Goal: Information Seeking & Learning: Check status

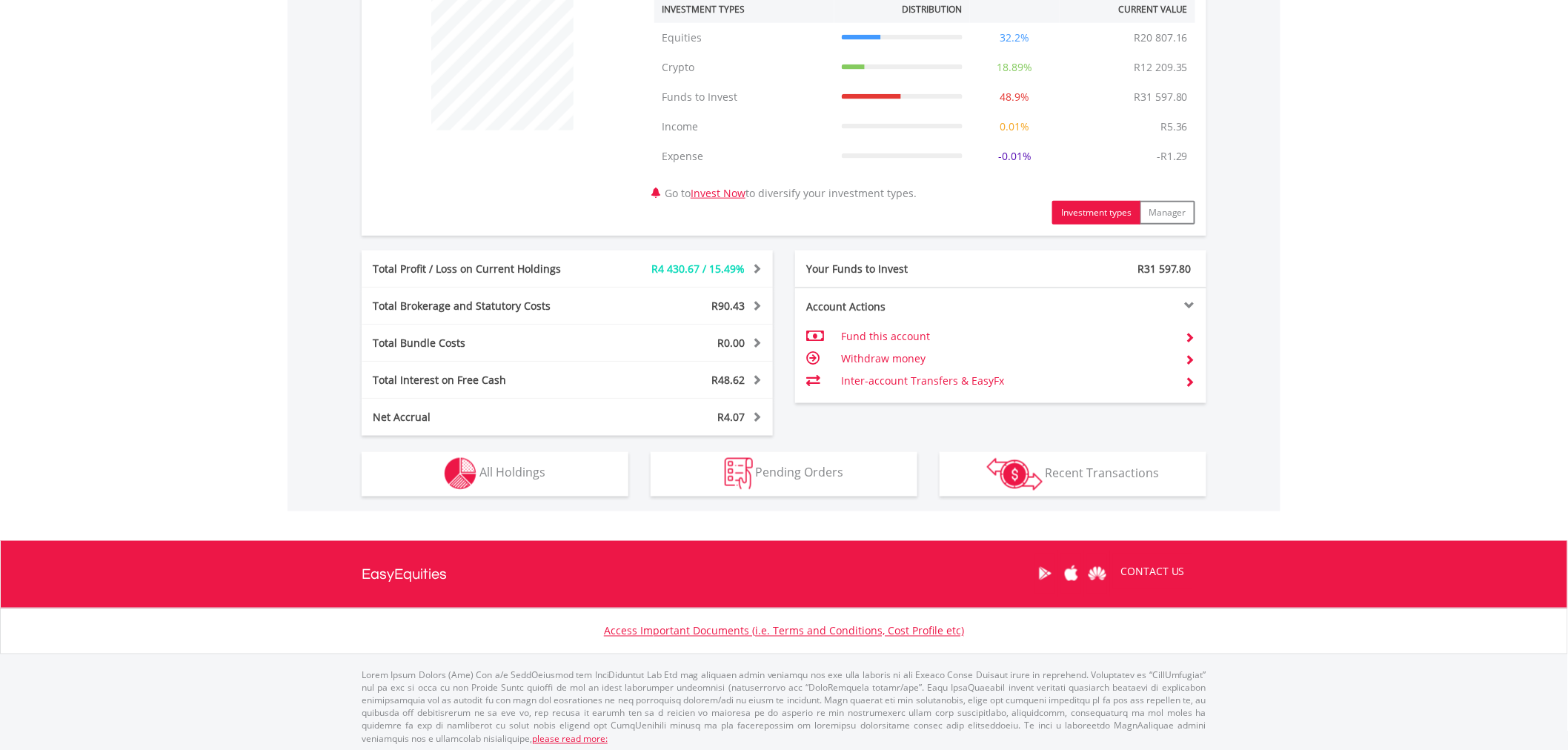
scroll to position [592, 0]
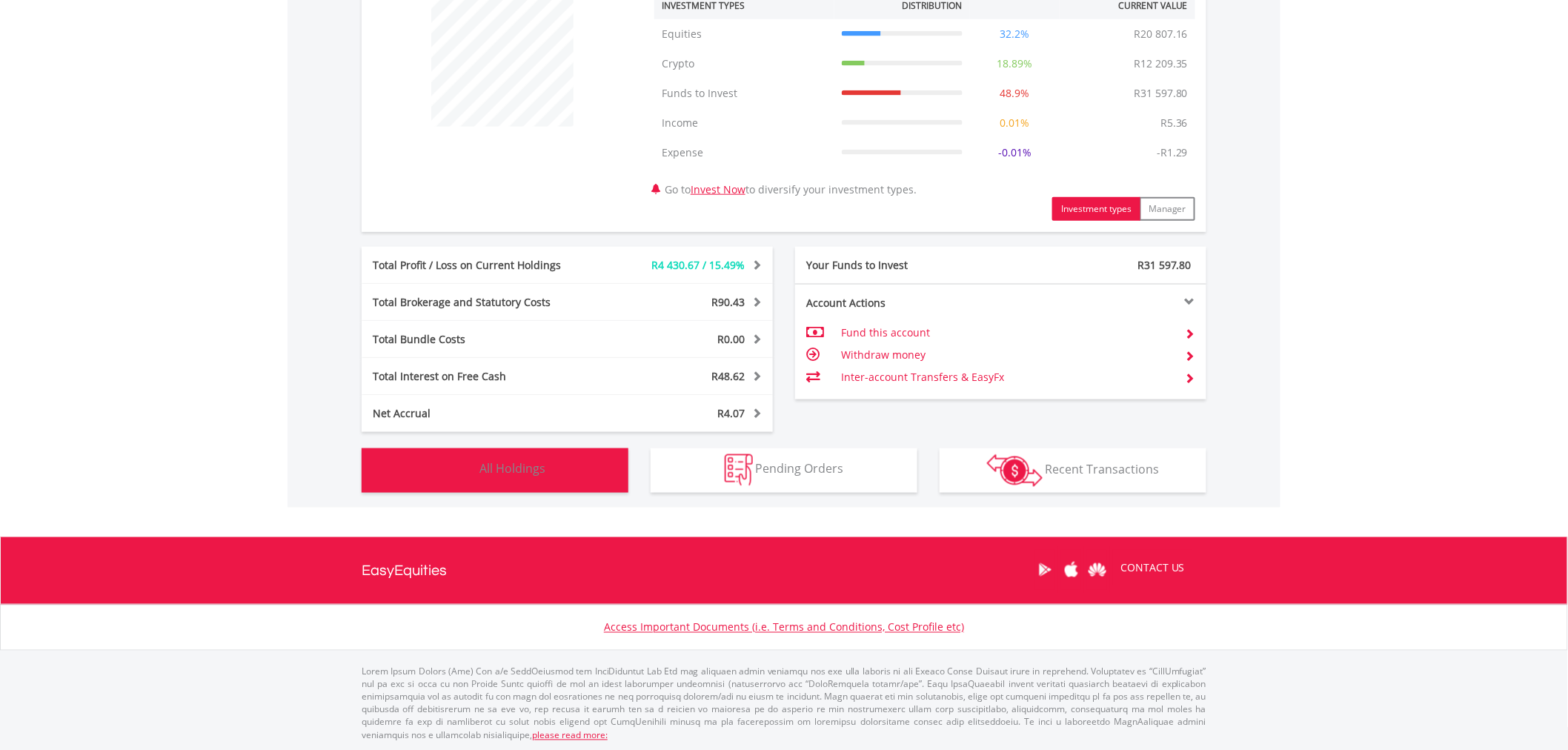
click at [529, 471] on span "All Holdings" at bounding box center [512, 469] width 66 height 17
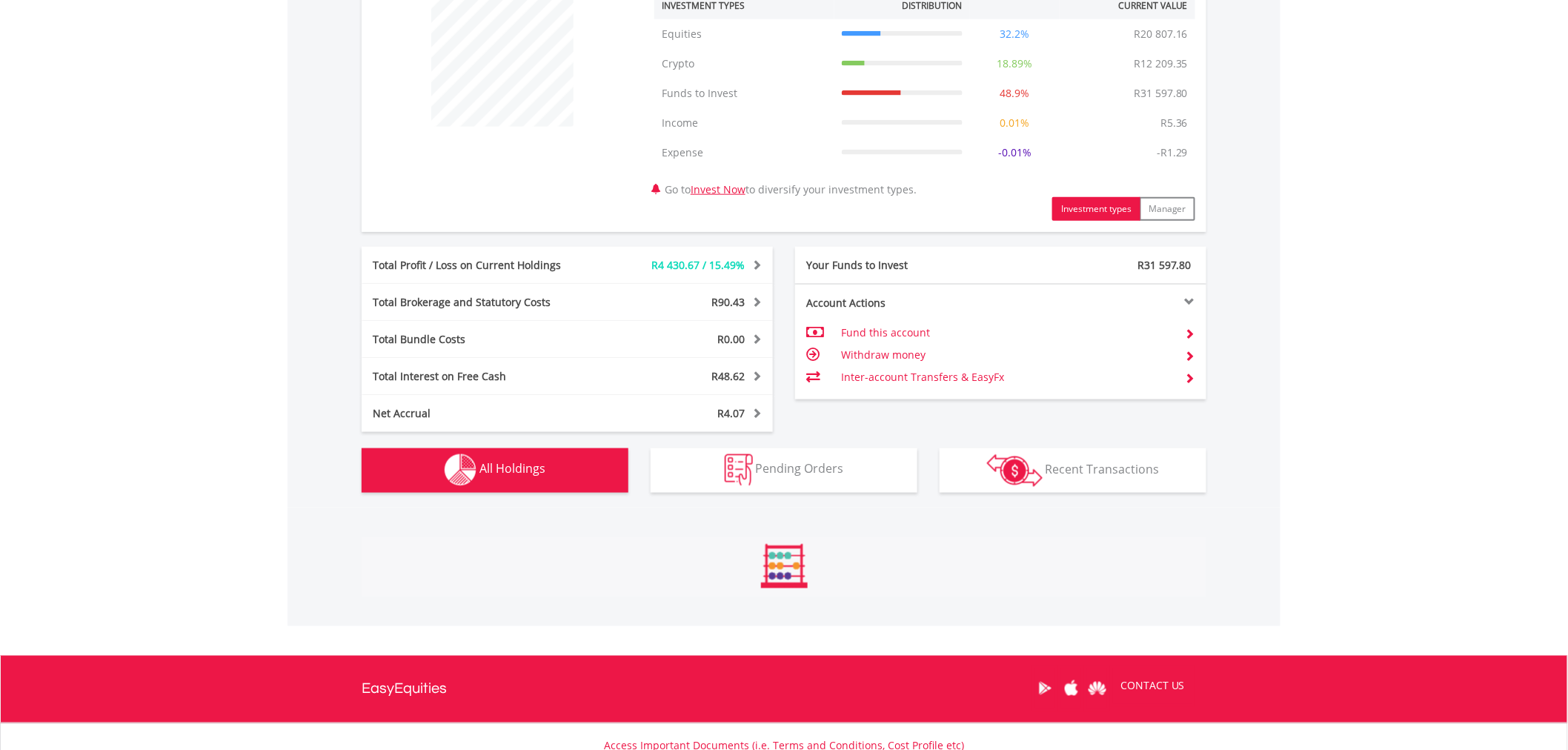
scroll to position [1127, 0]
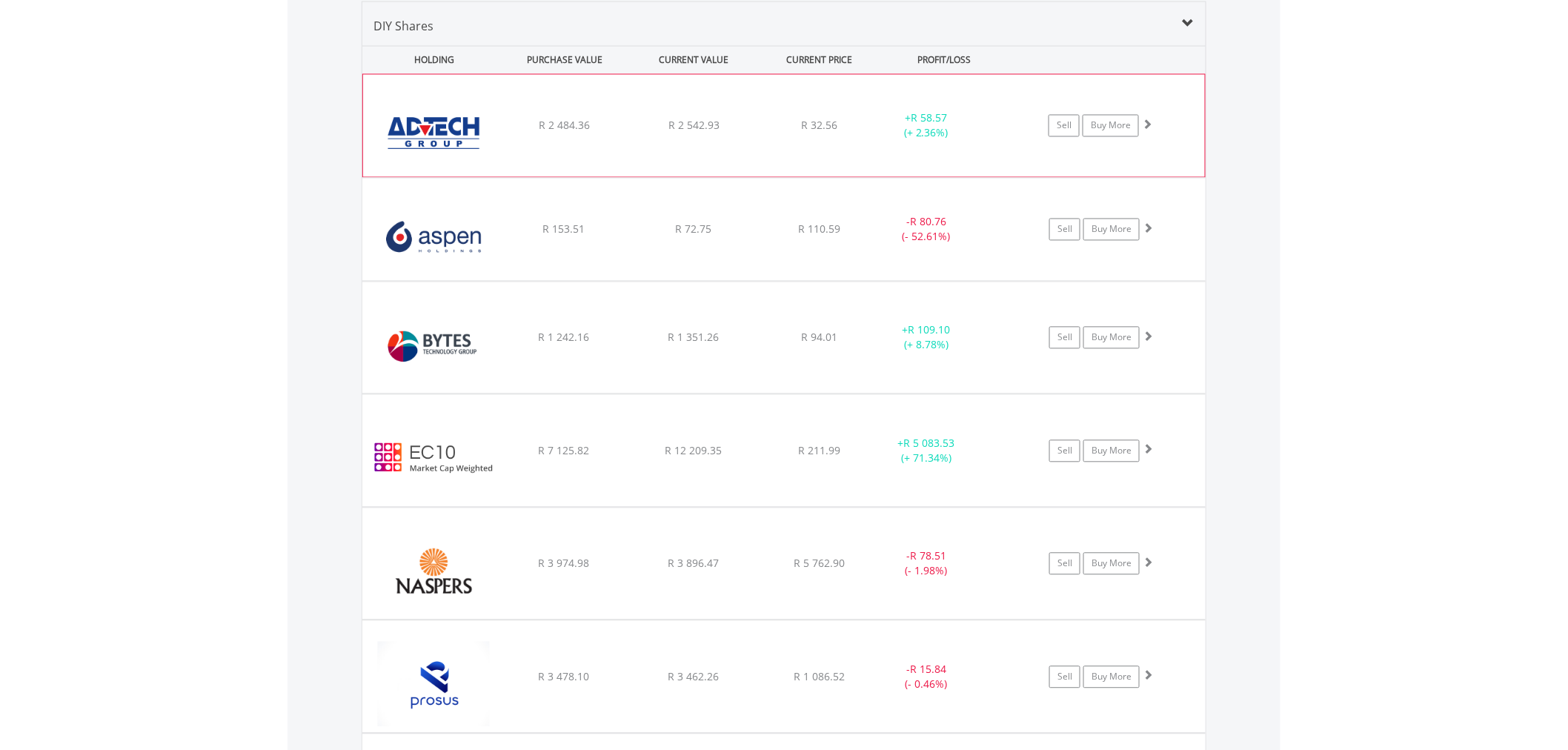
click at [719, 142] on div "﻿ Advtech Limited R 2 484.36 R 2 542.93 R 32.56 + R 58.57 (+ 2.36%) Sell Buy Mo…" at bounding box center [783, 126] width 842 height 102
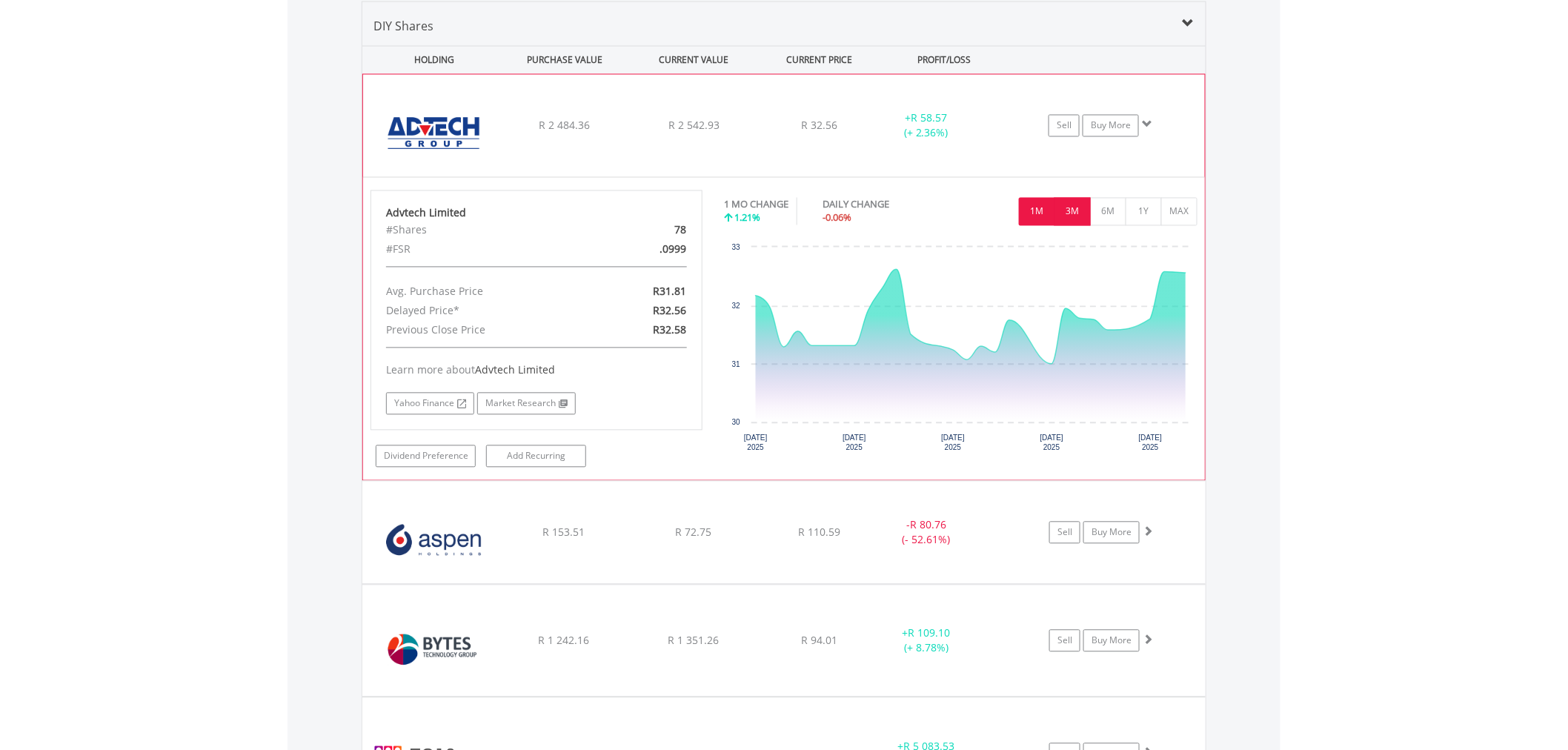
click at [1069, 208] on button "3M" at bounding box center [1073, 211] width 36 height 28
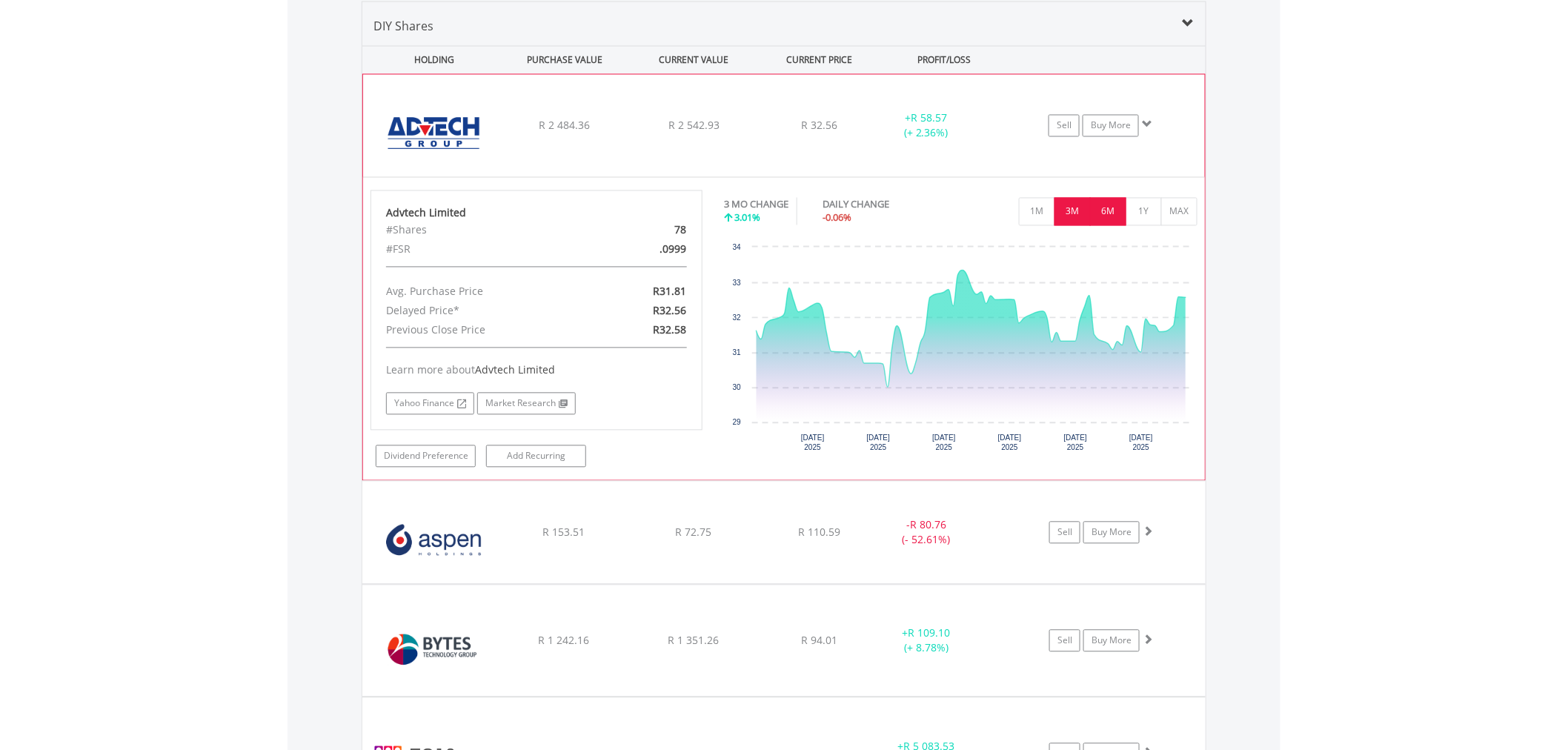
click at [1098, 208] on button "6M" at bounding box center [1108, 211] width 36 height 28
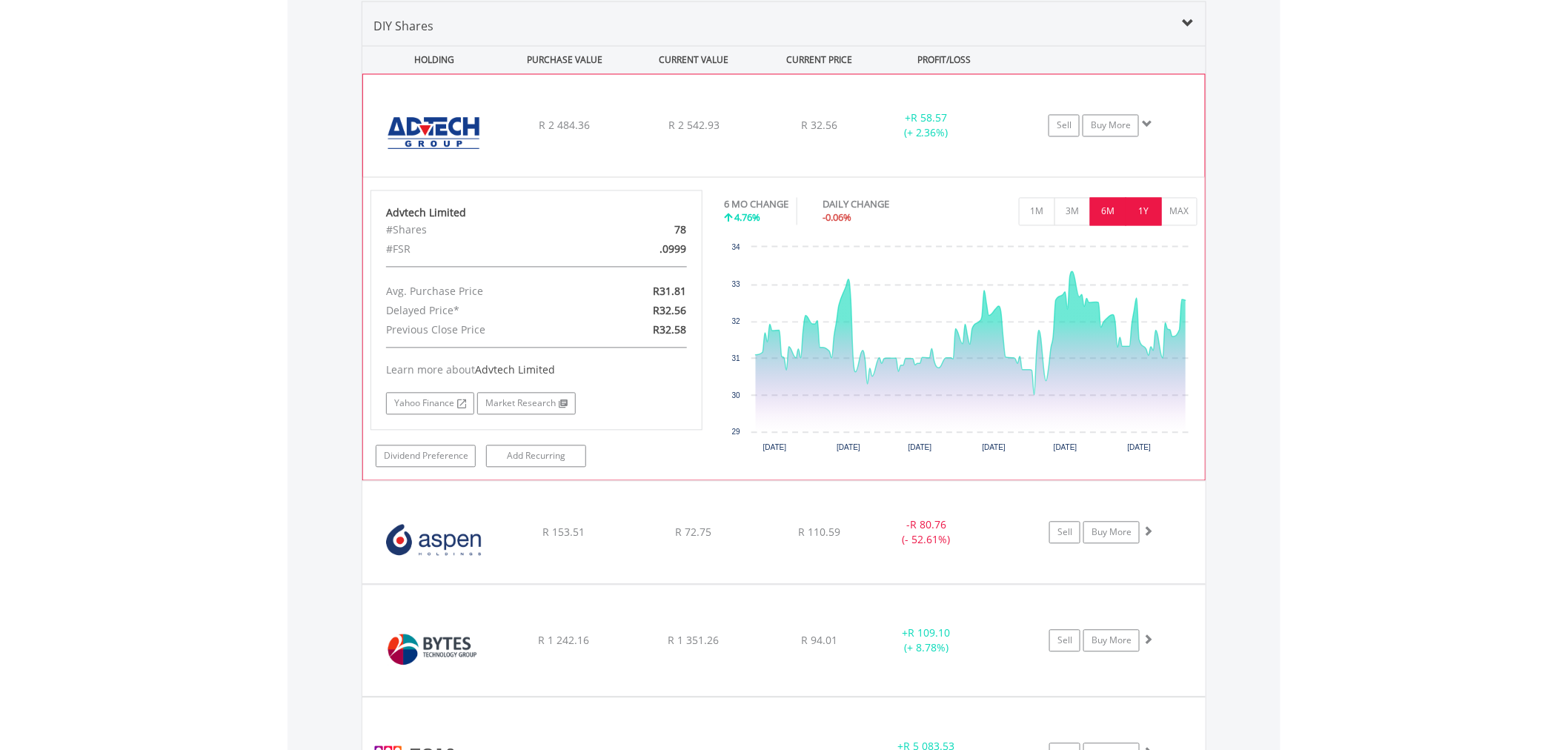
click at [1140, 214] on button "1Y" at bounding box center [1144, 211] width 36 height 28
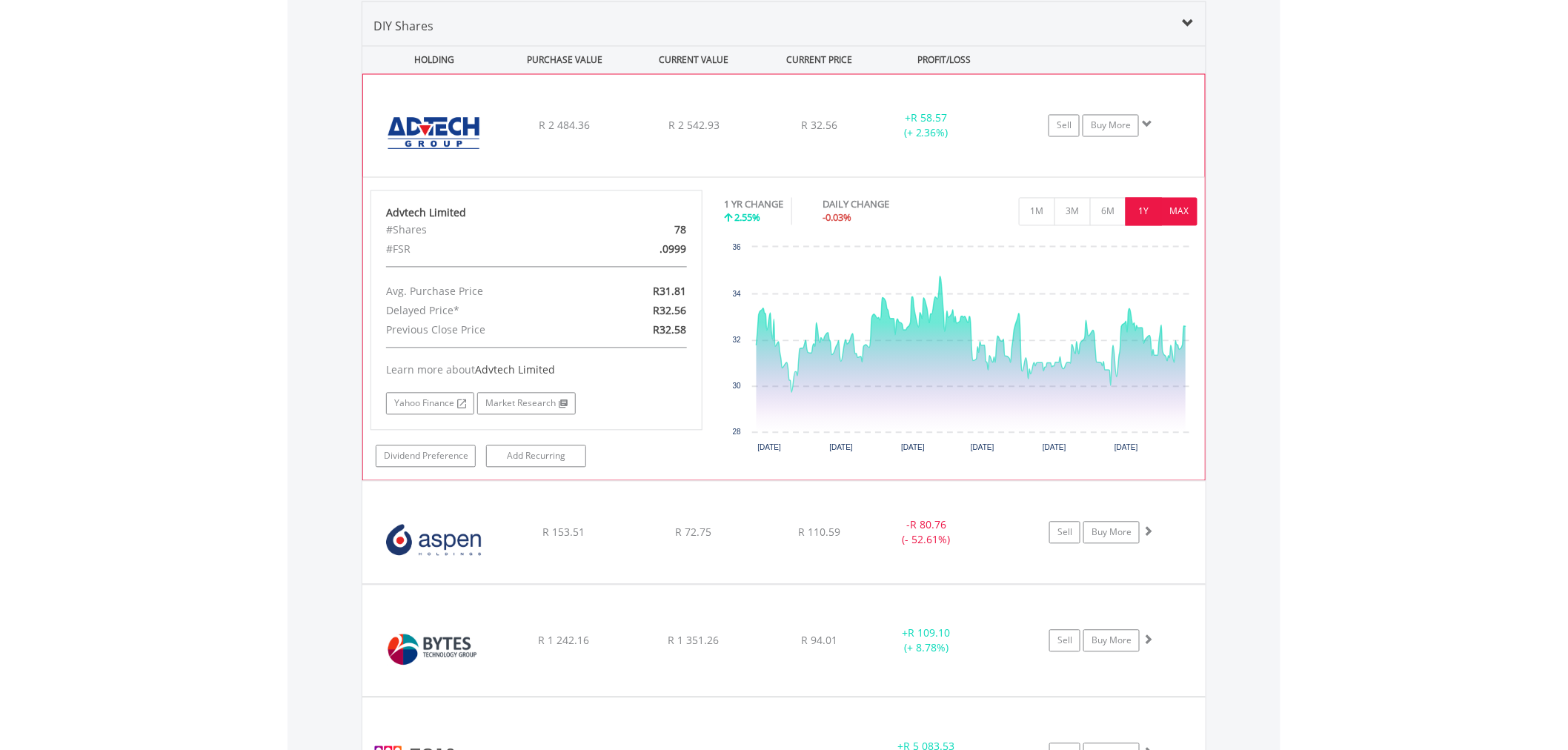
click at [1176, 211] on button "MAX" at bounding box center [1179, 211] width 36 height 28
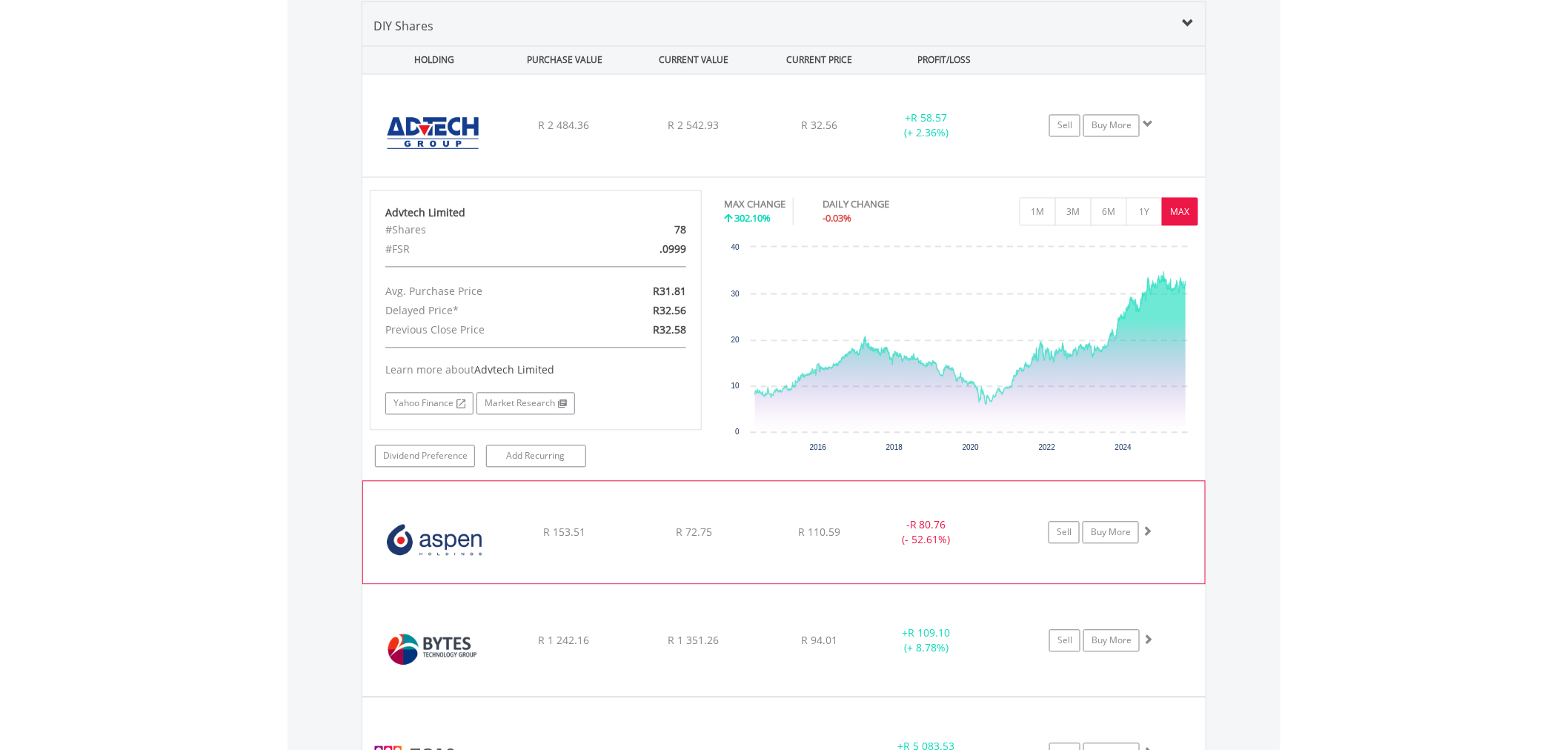
click at [845, 133] on div "R 110.59" at bounding box center [820, 127] width 118 height 15
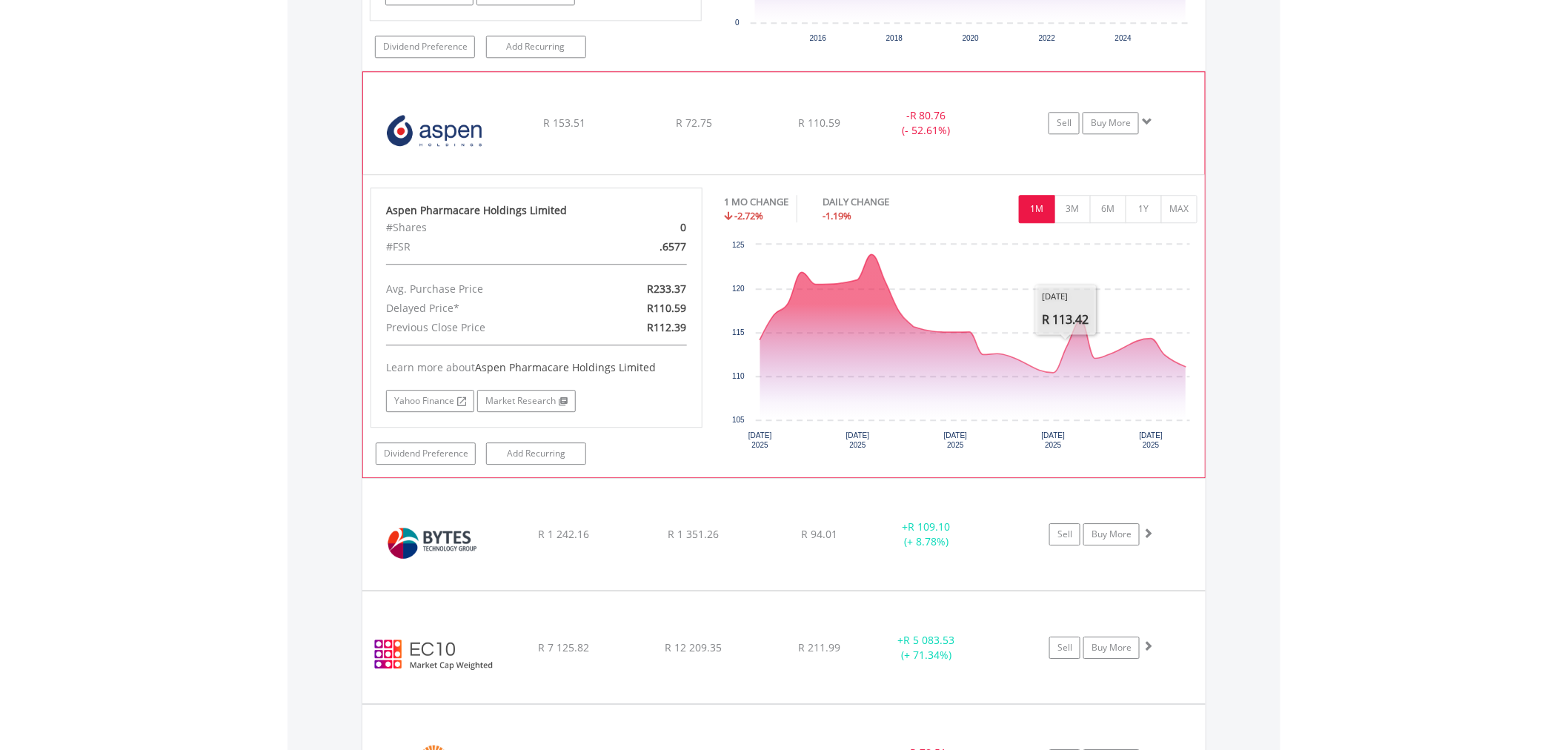
scroll to position [1538, 0]
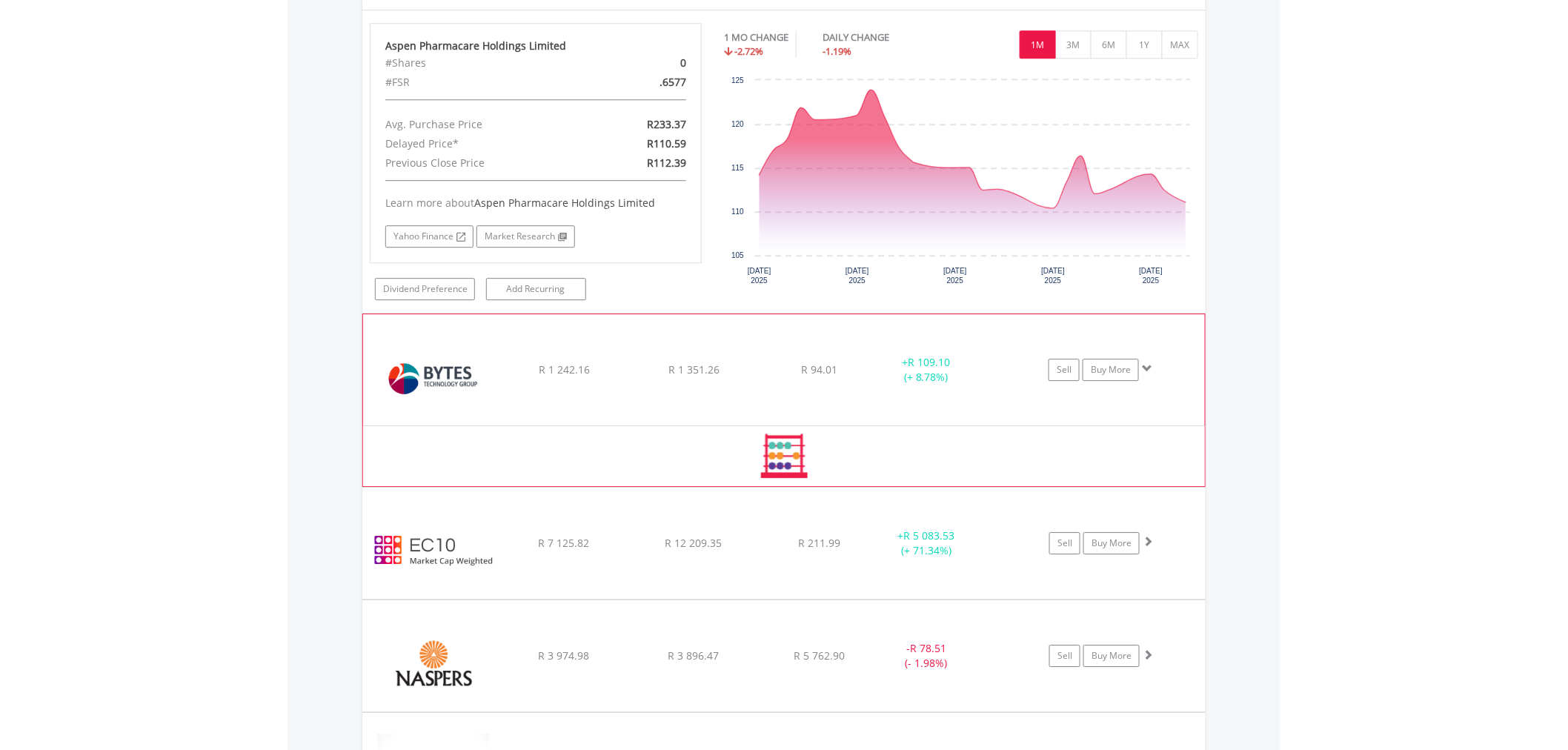
scroll to position [1702, 0]
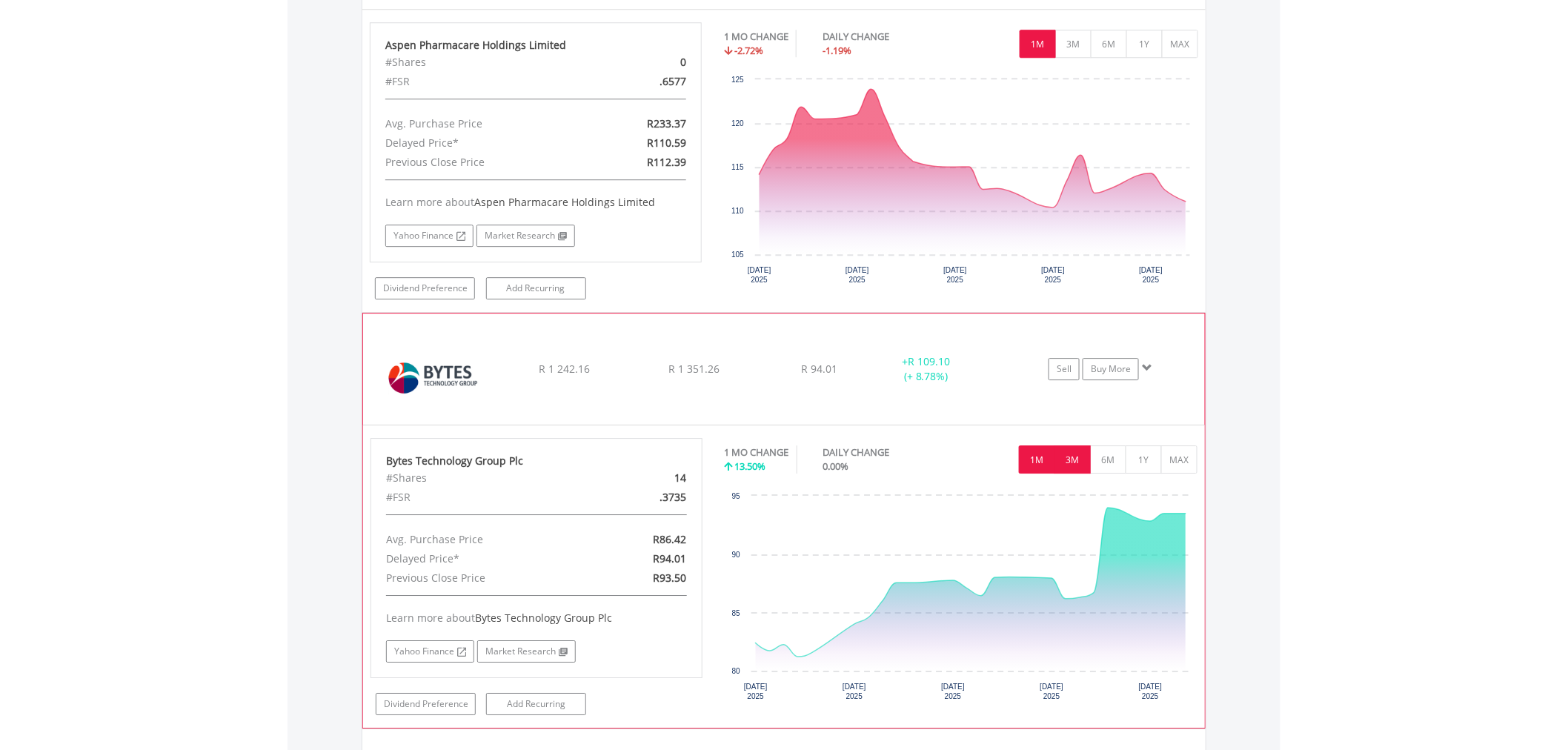
click at [1075, 458] on button "3M" at bounding box center [1073, 459] width 36 height 28
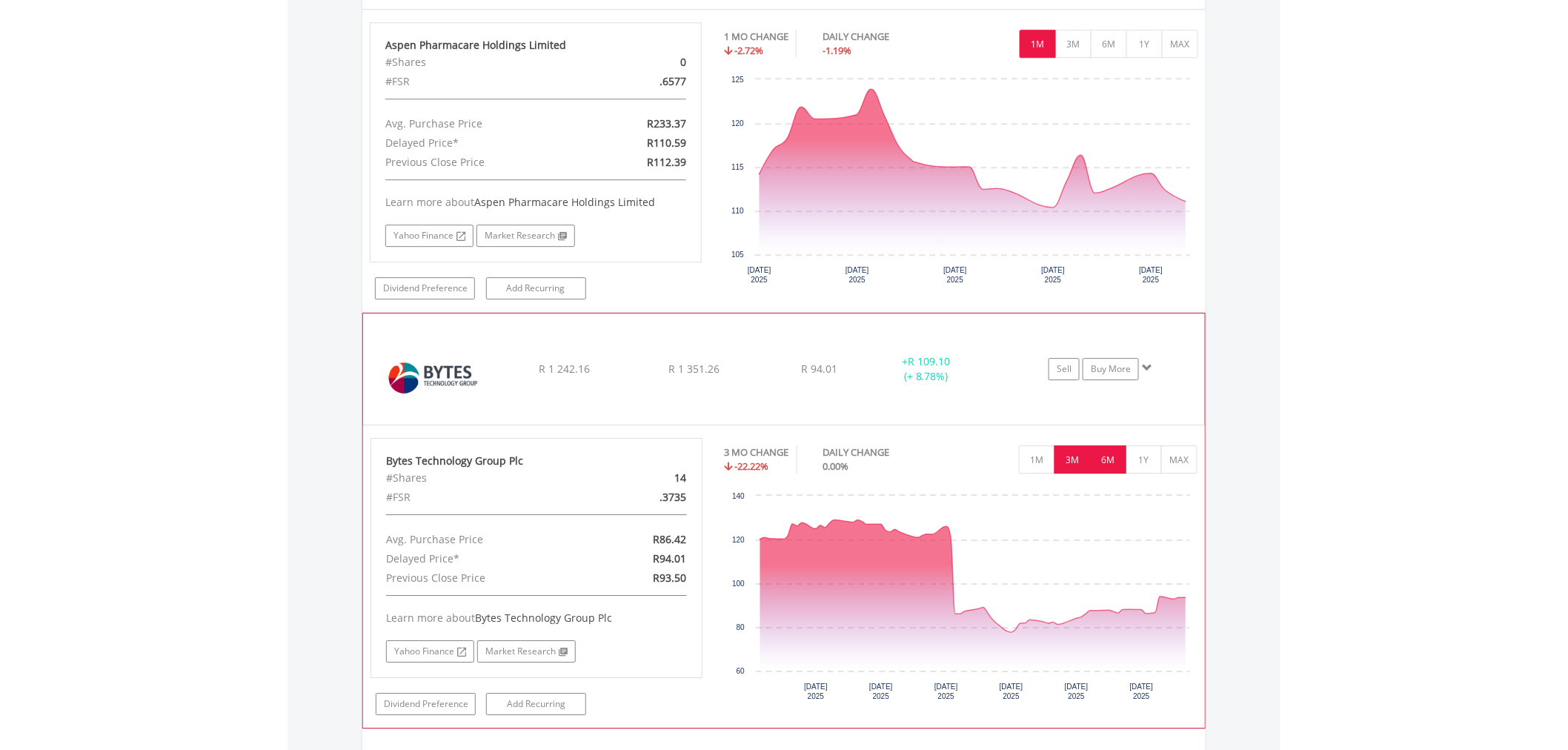
click at [1111, 456] on button "6M" at bounding box center [1108, 459] width 36 height 28
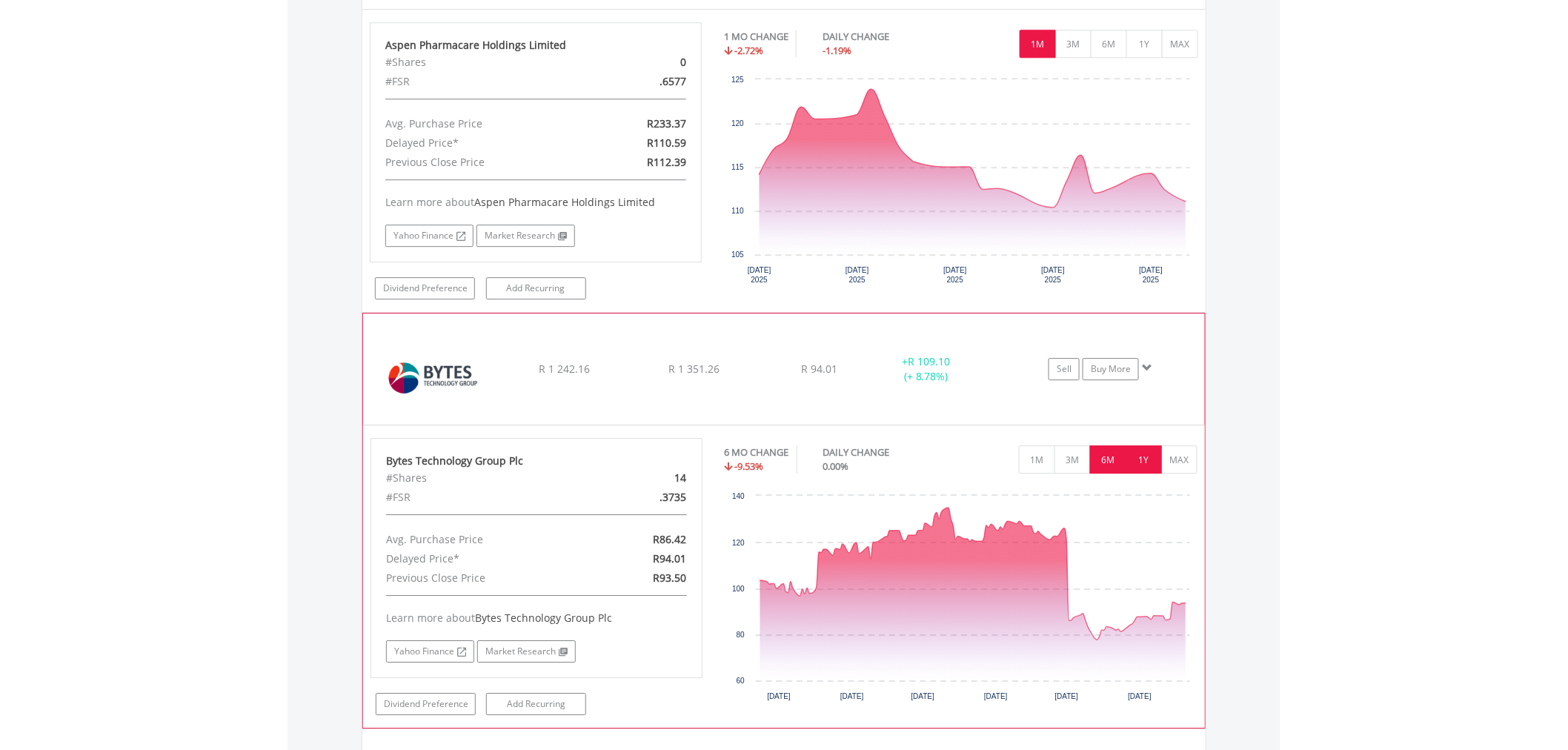
click at [1142, 455] on button "1Y" at bounding box center [1144, 459] width 36 height 28
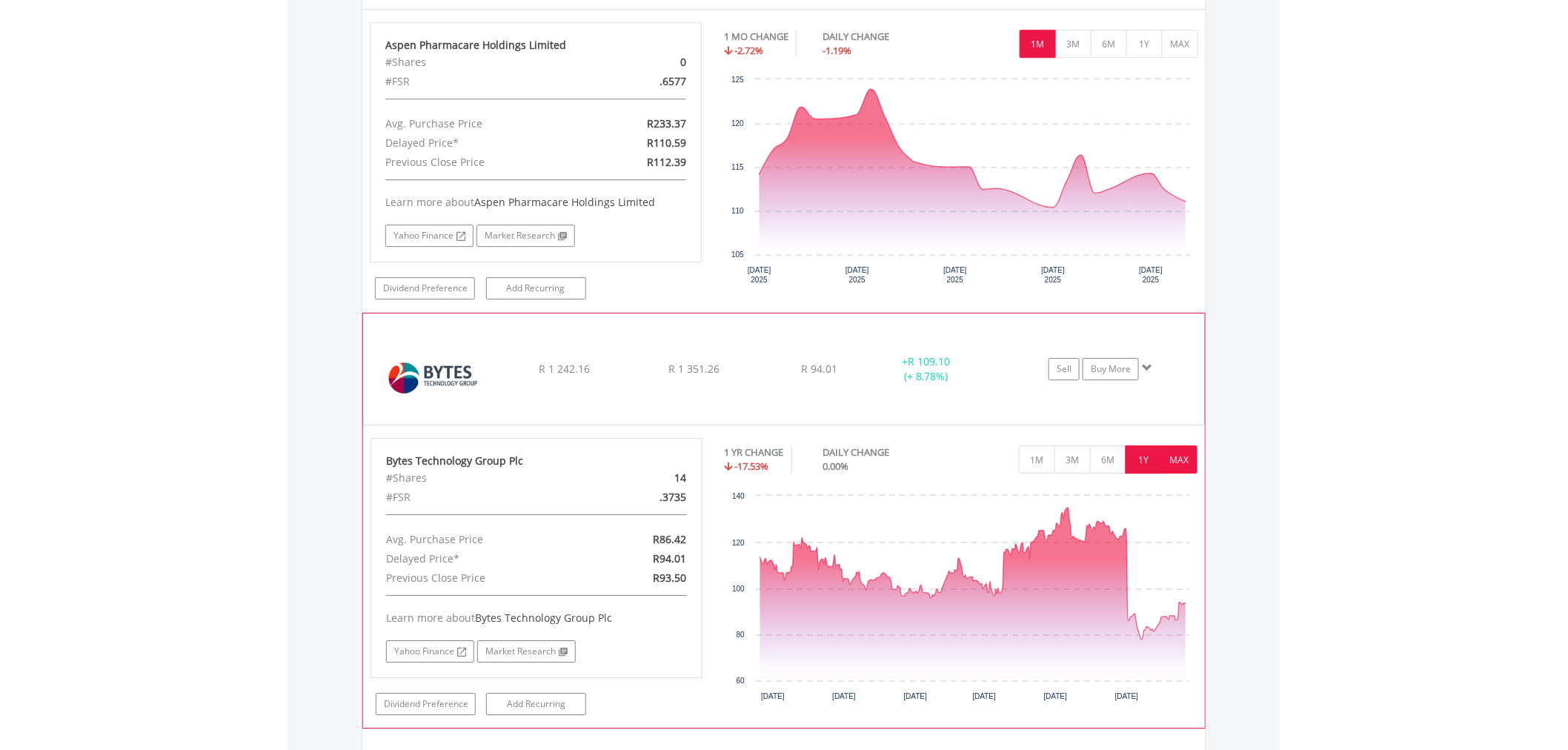
click at [1171, 460] on button "MAX" at bounding box center [1179, 459] width 36 height 28
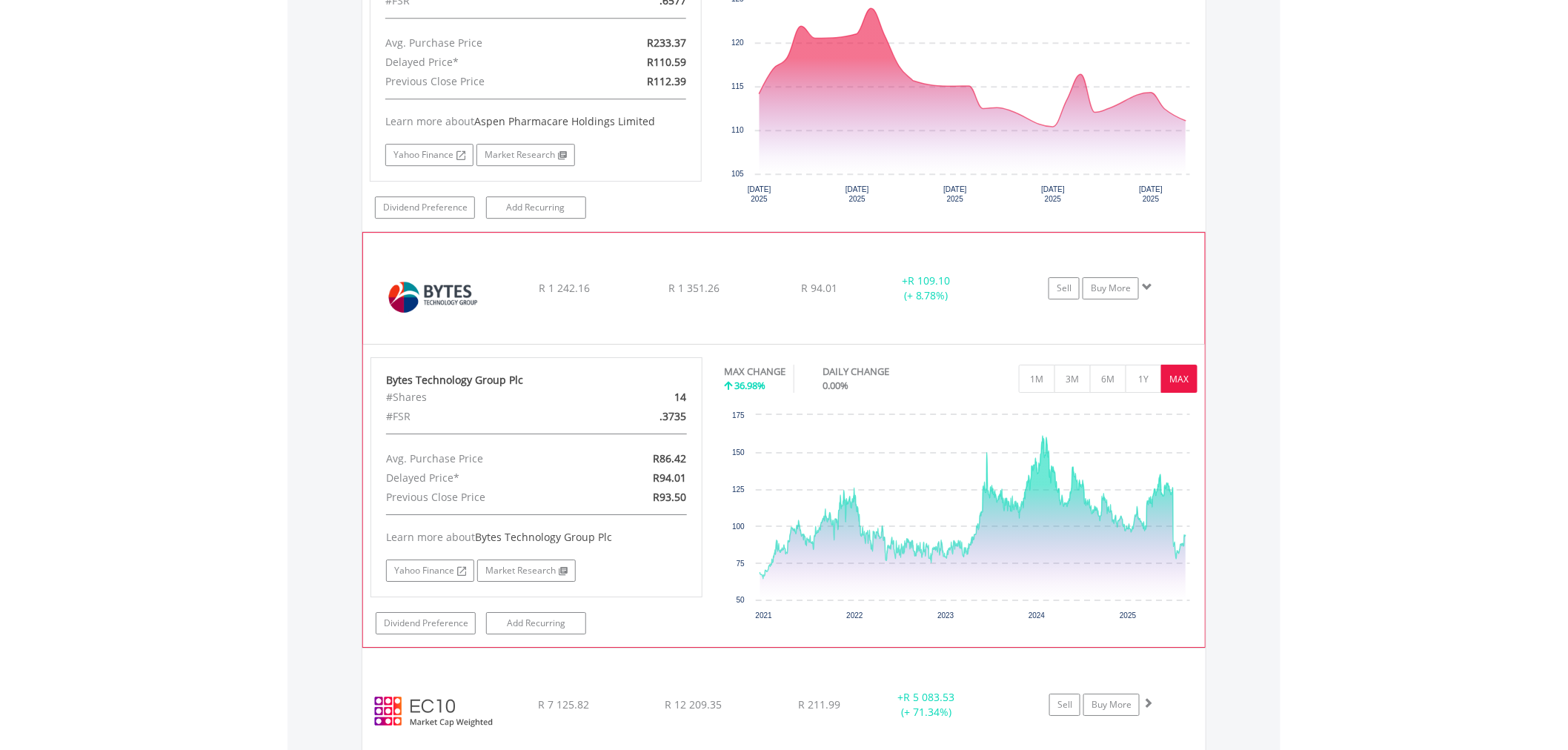
scroll to position [1784, 0]
click at [1033, 383] on button "1M" at bounding box center [1037, 377] width 36 height 28
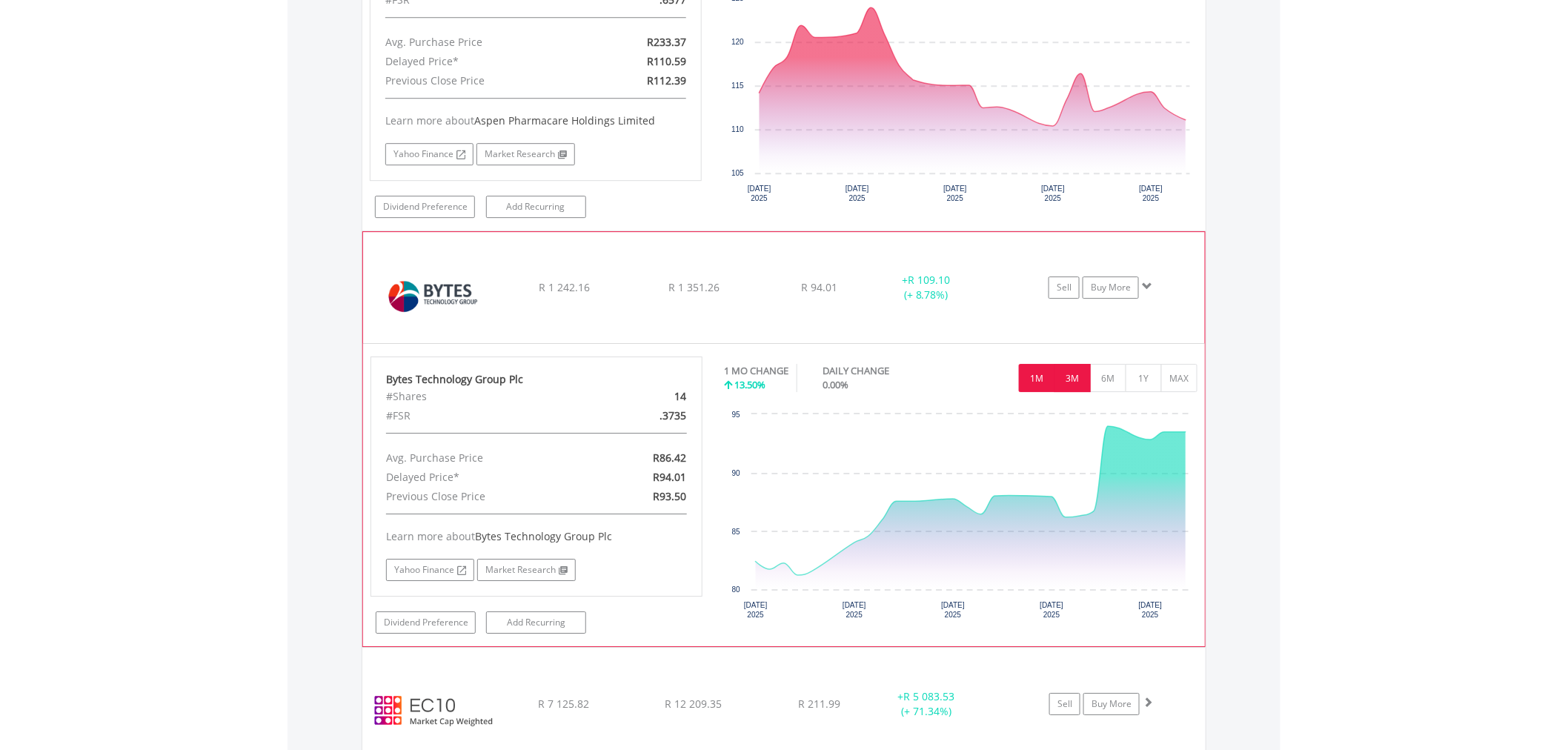
click at [1082, 373] on button "3M" at bounding box center [1073, 377] width 36 height 28
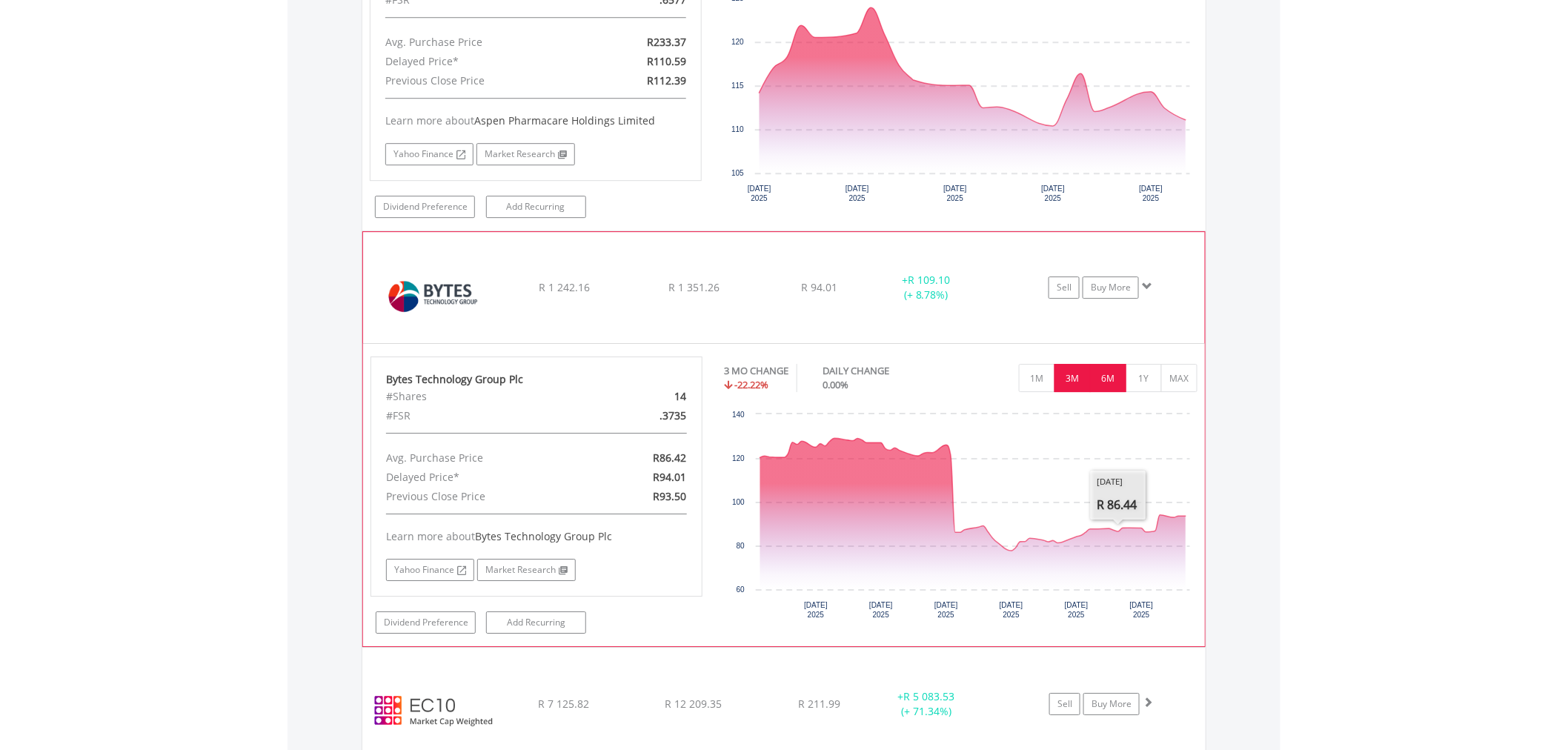
click at [1108, 383] on button "6M" at bounding box center [1108, 377] width 36 height 28
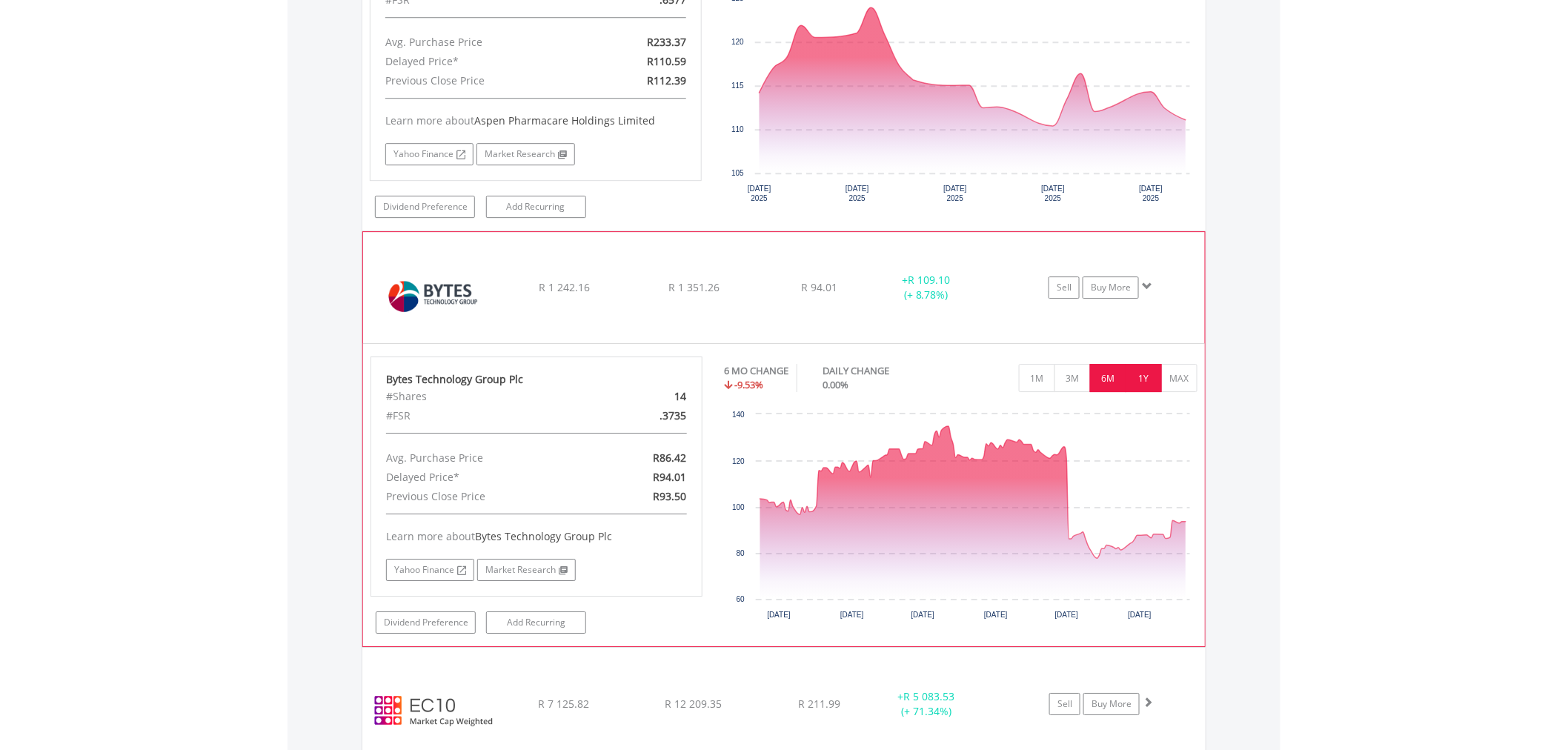
click at [1148, 381] on button "1Y" at bounding box center [1144, 377] width 36 height 28
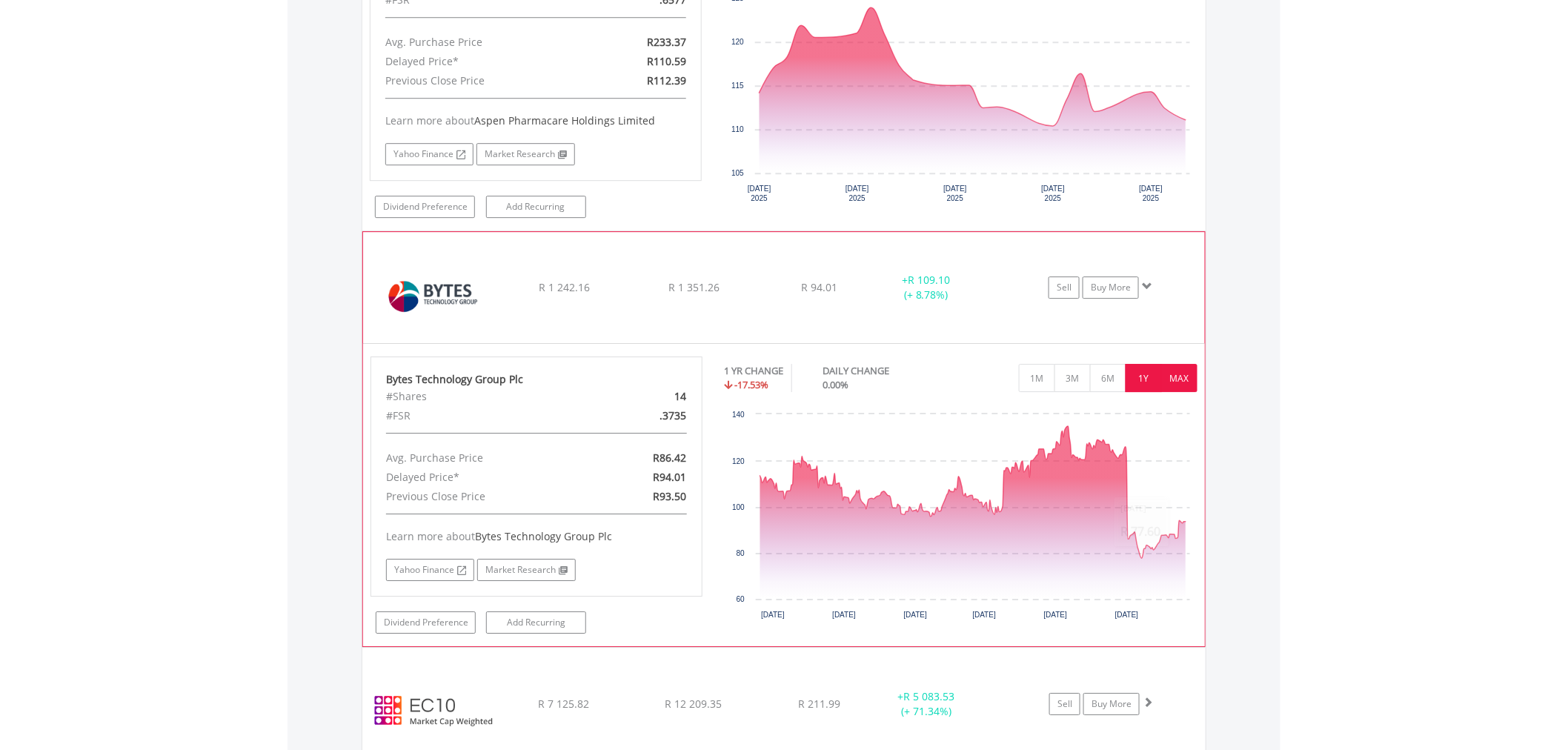
click at [1172, 383] on button "MAX" at bounding box center [1179, 377] width 36 height 28
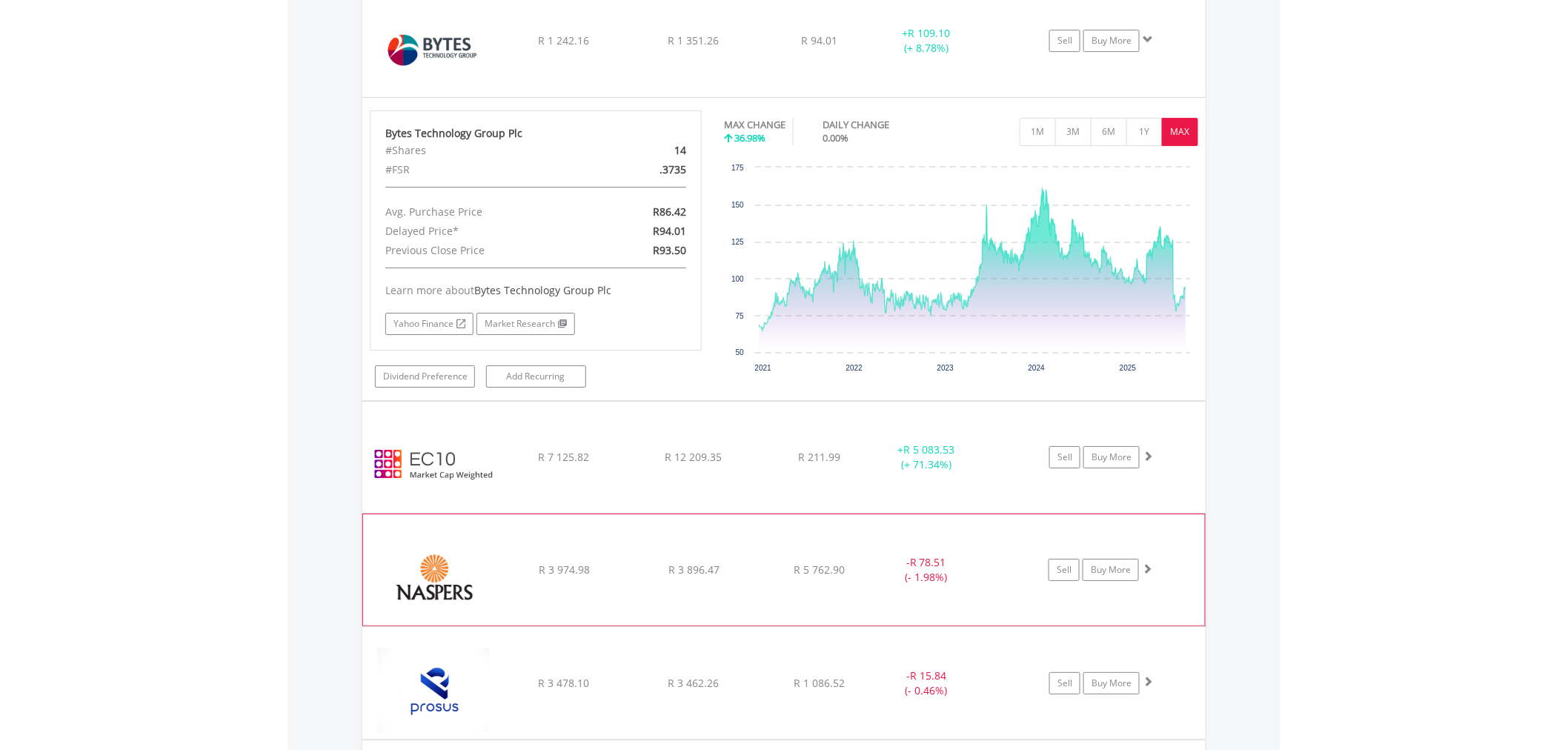
scroll to position [2031, 0]
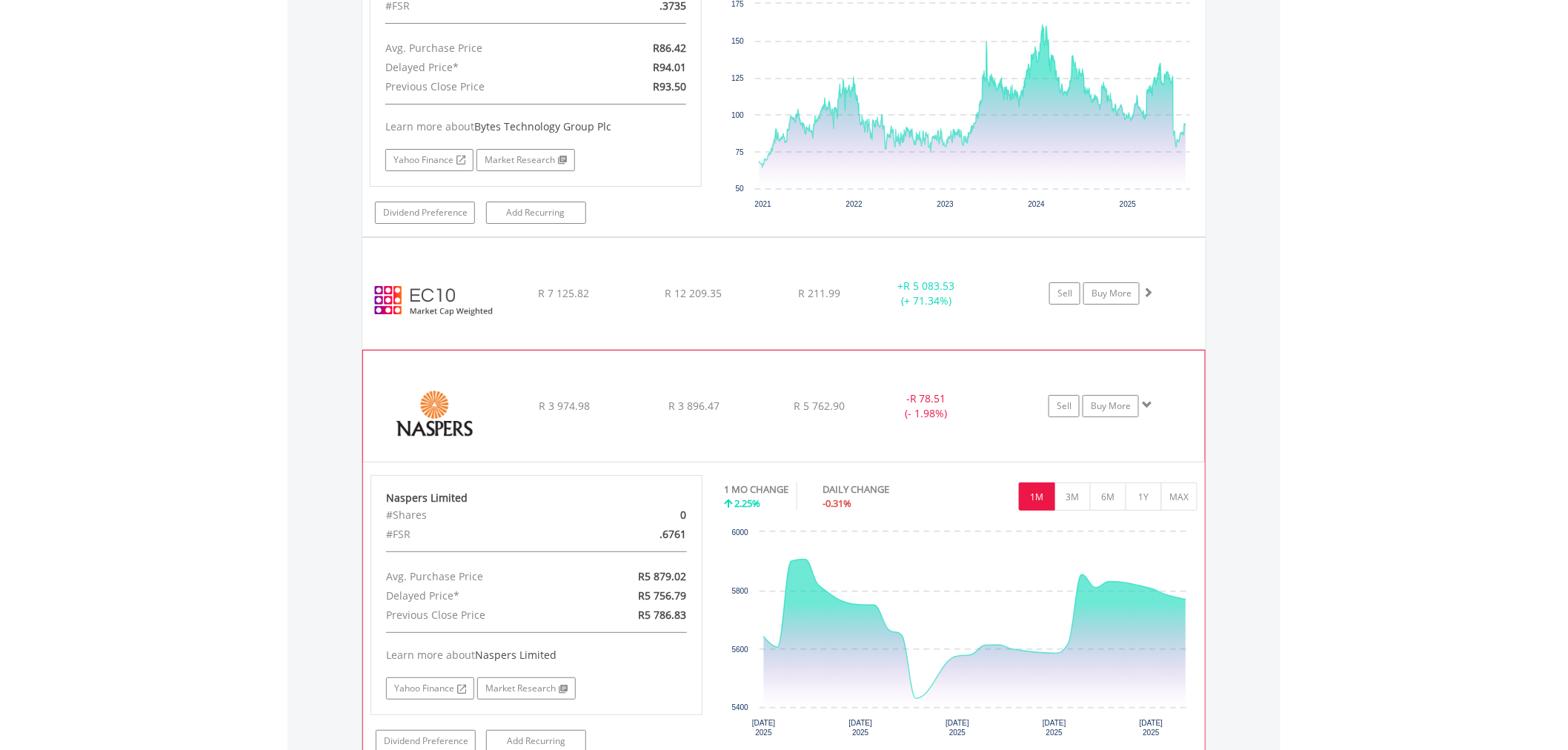
scroll to position [2195, 0]
click at [1074, 497] on button "3M" at bounding box center [1073, 495] width 36 height 28
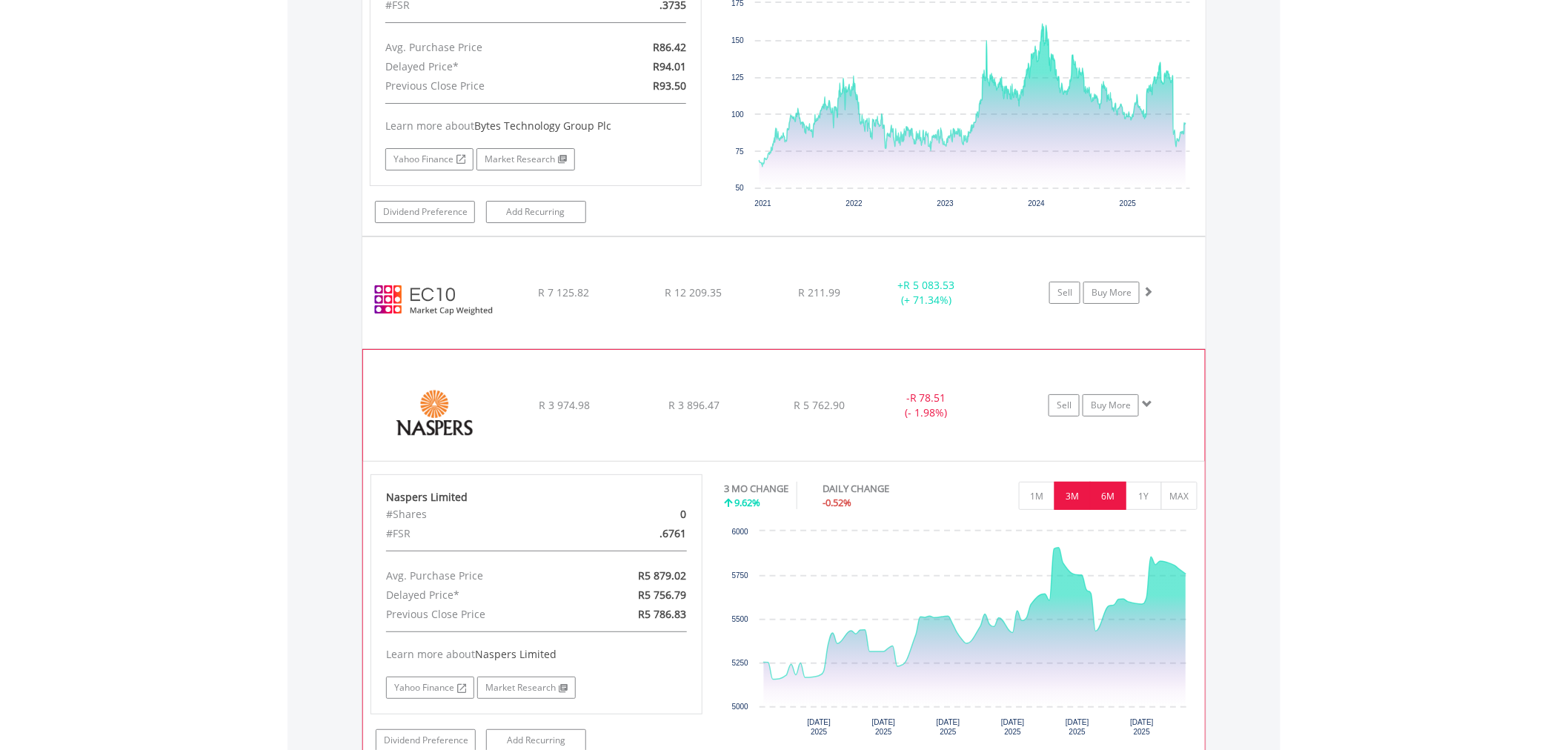
click at [1108, 497] on button "6M" at bounding box center [1108, 495] width 36 height 28
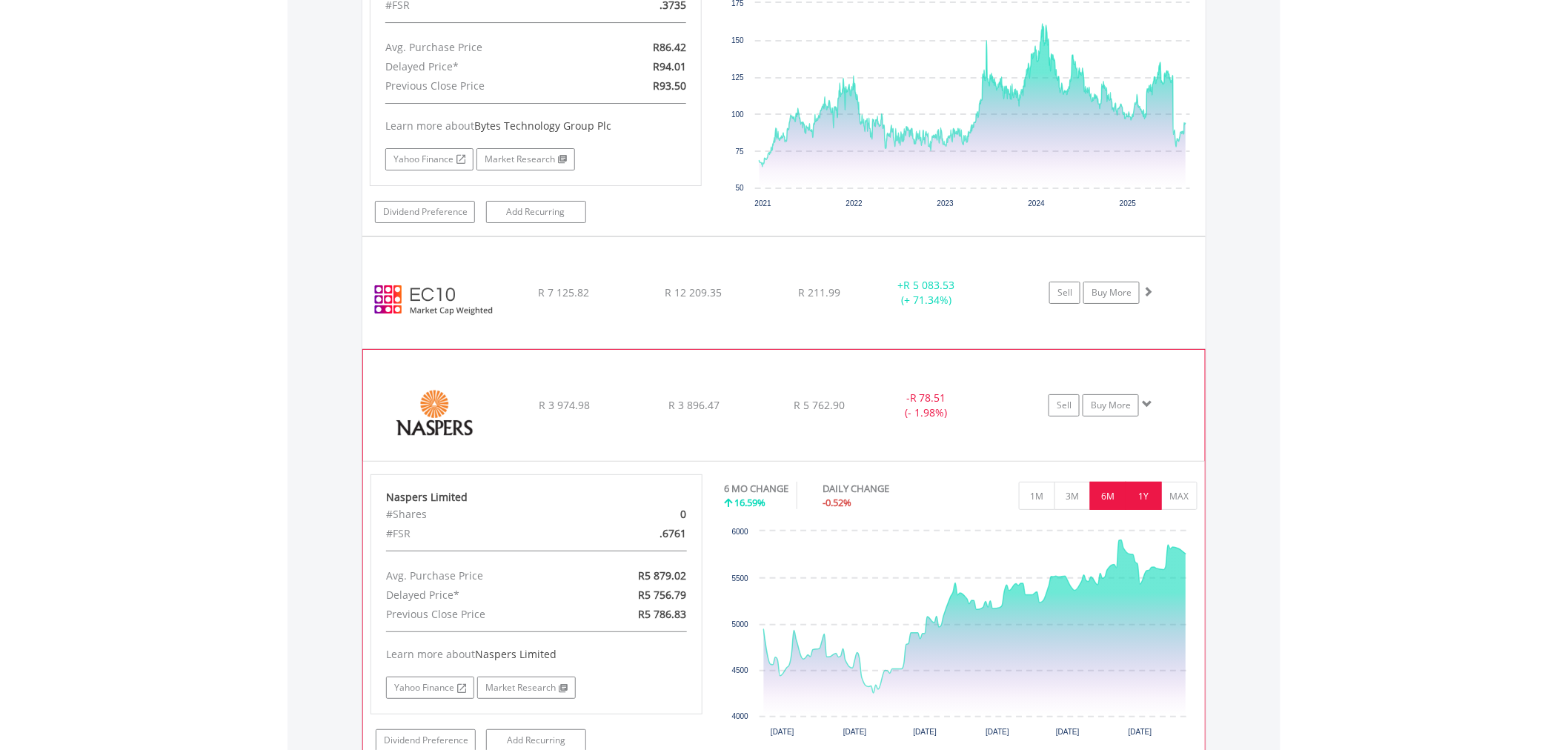
click at [1149, 485] on button "1Y" at bounding box center [1144, 495] width 36 height 28
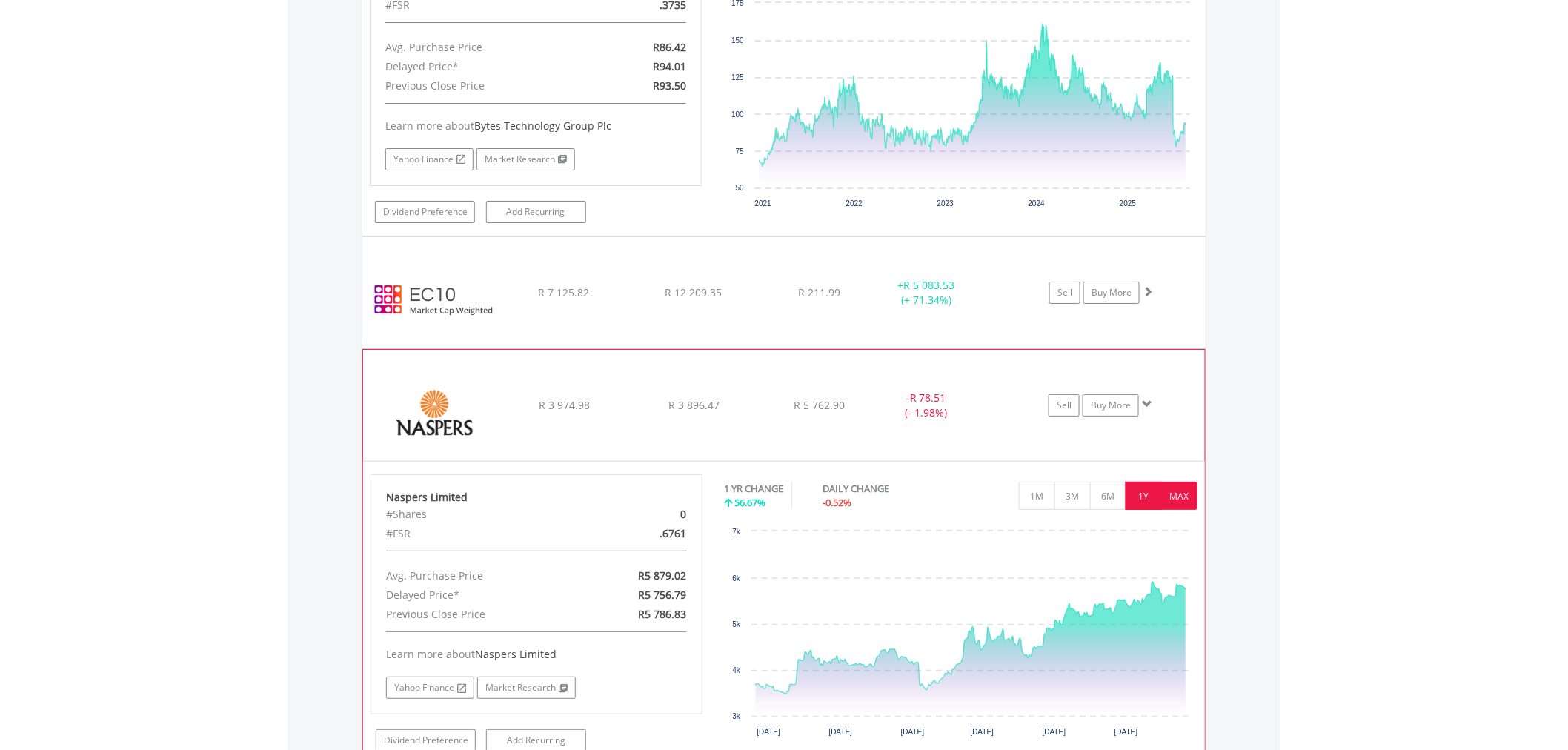
click at [1183, 498] on button "MAX" at bounding box center [1179, 495] width 36 height 28
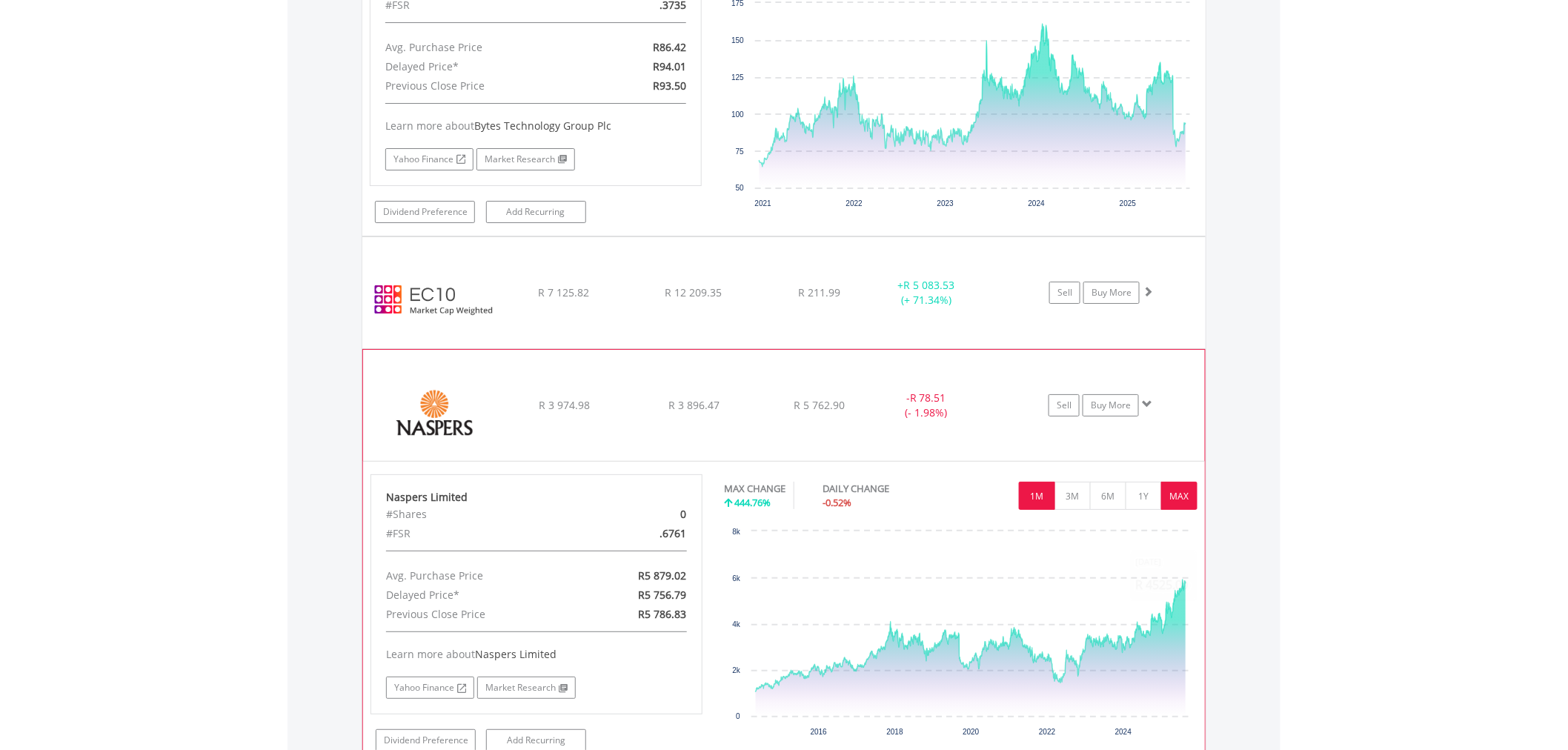
click at [1038, 496] on button "1M" at bounding box center [1037, 495] width 36 height 28
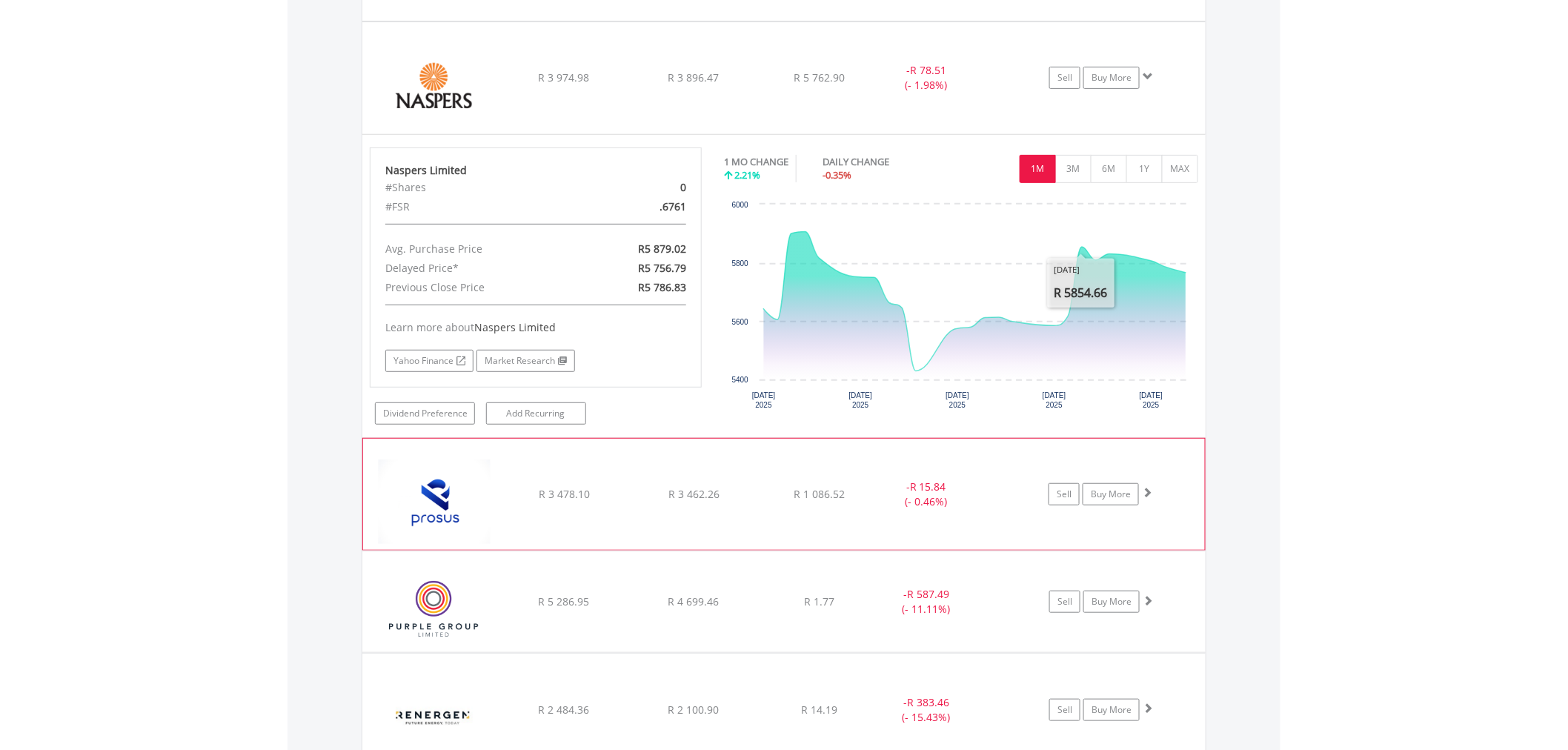
scroll to position [2524, 0]
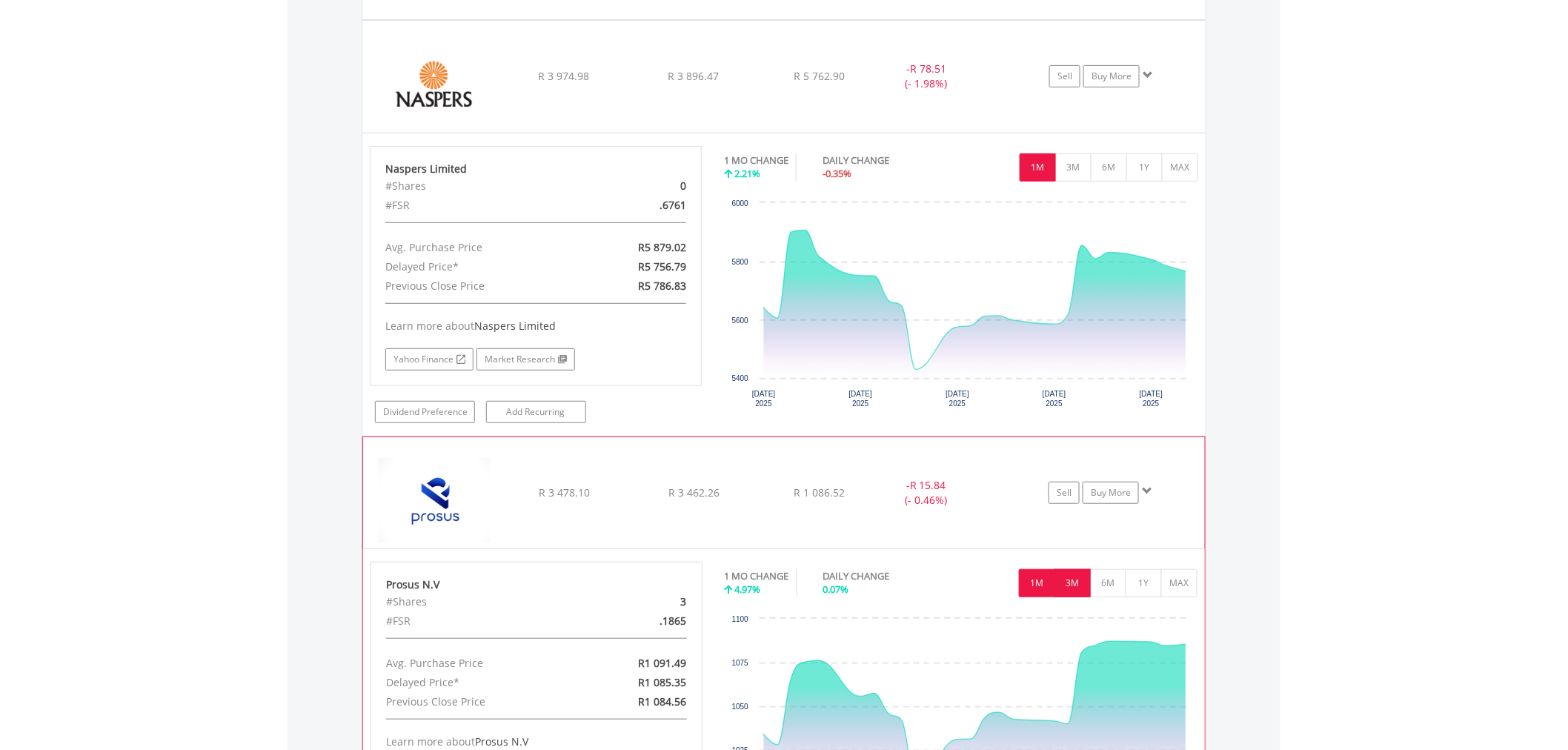
click at [1075, 592] on button "3M" at bounding box center [1073, 583] width 36 height 28
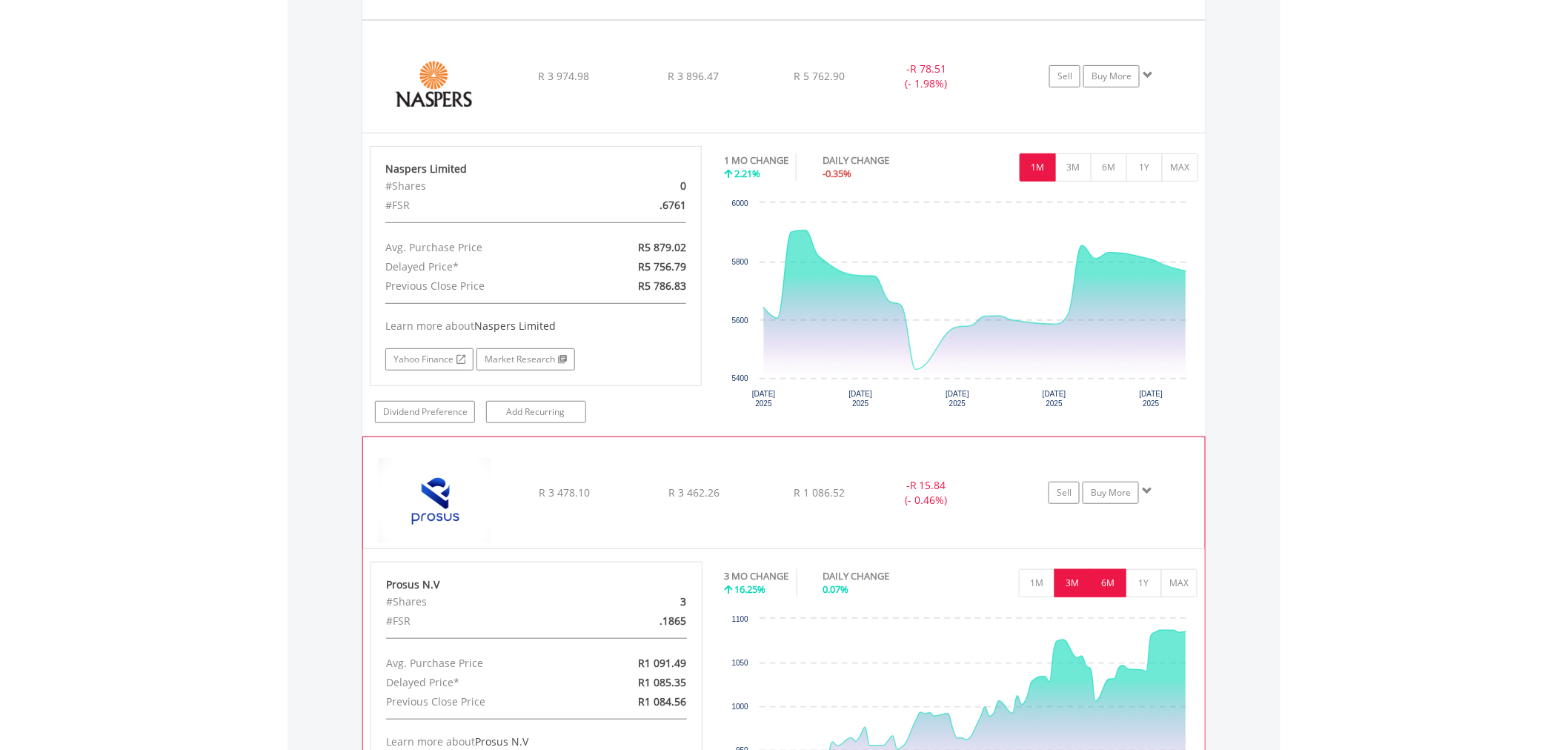
click at [1106, 588] on button "6M" at bounding box center [1108, 583] width 36 height 28
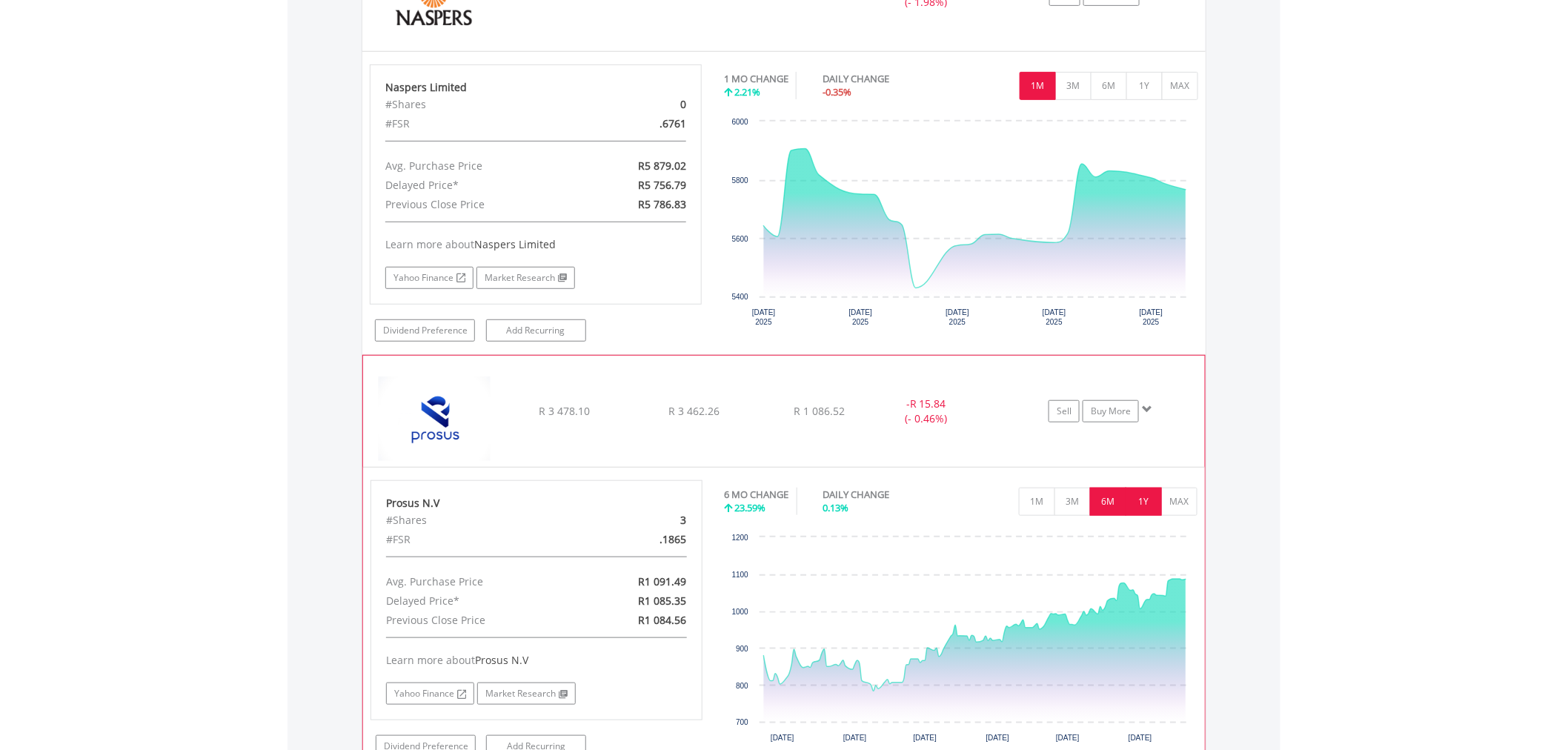
scroll to position [2606, 0]
click at [1137, 500] on button "1Y" at bounding box center [1144, 501] width 36 height 28
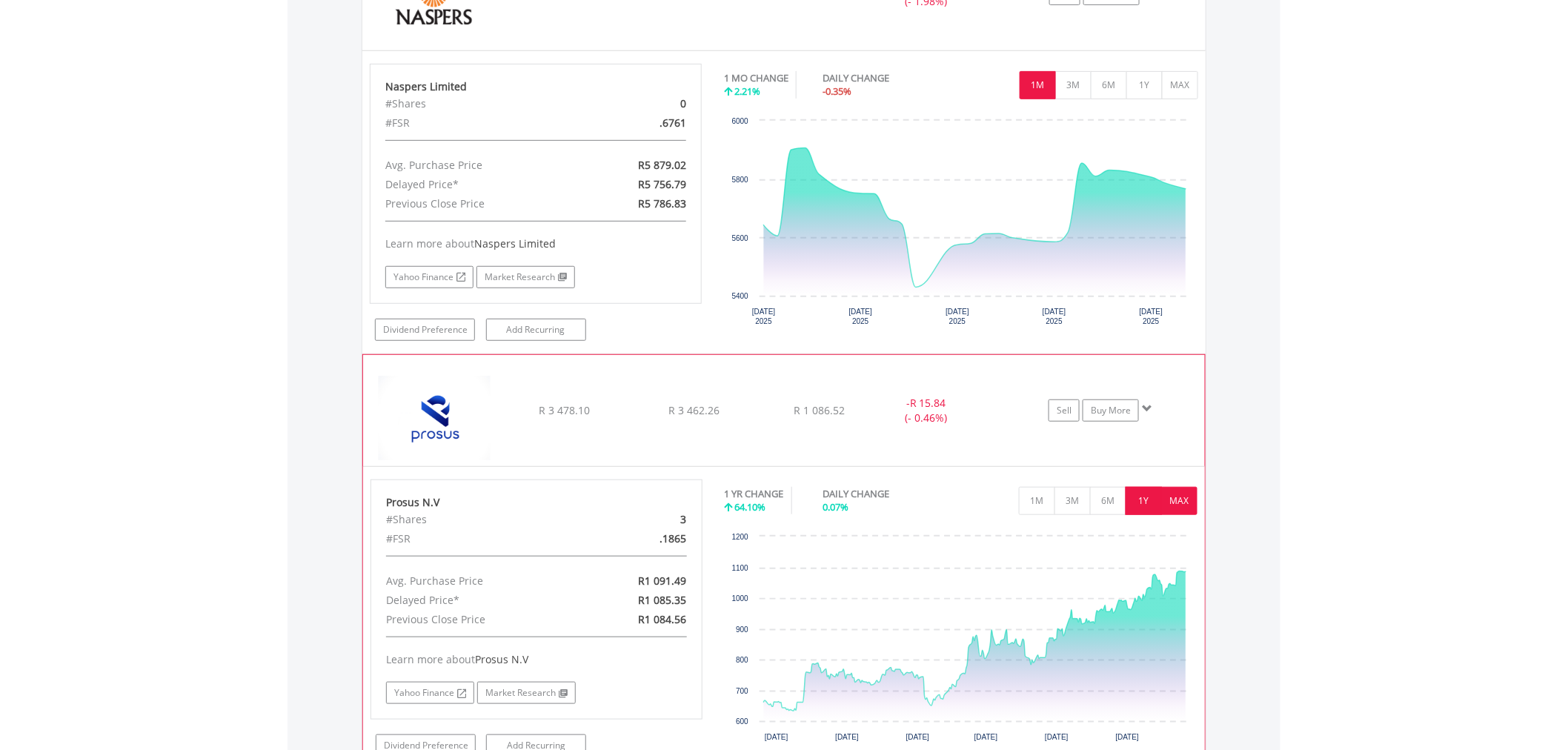
click at [1176, 513] on button "MAX" at bounding box center [1179, 501] width 36 height 28
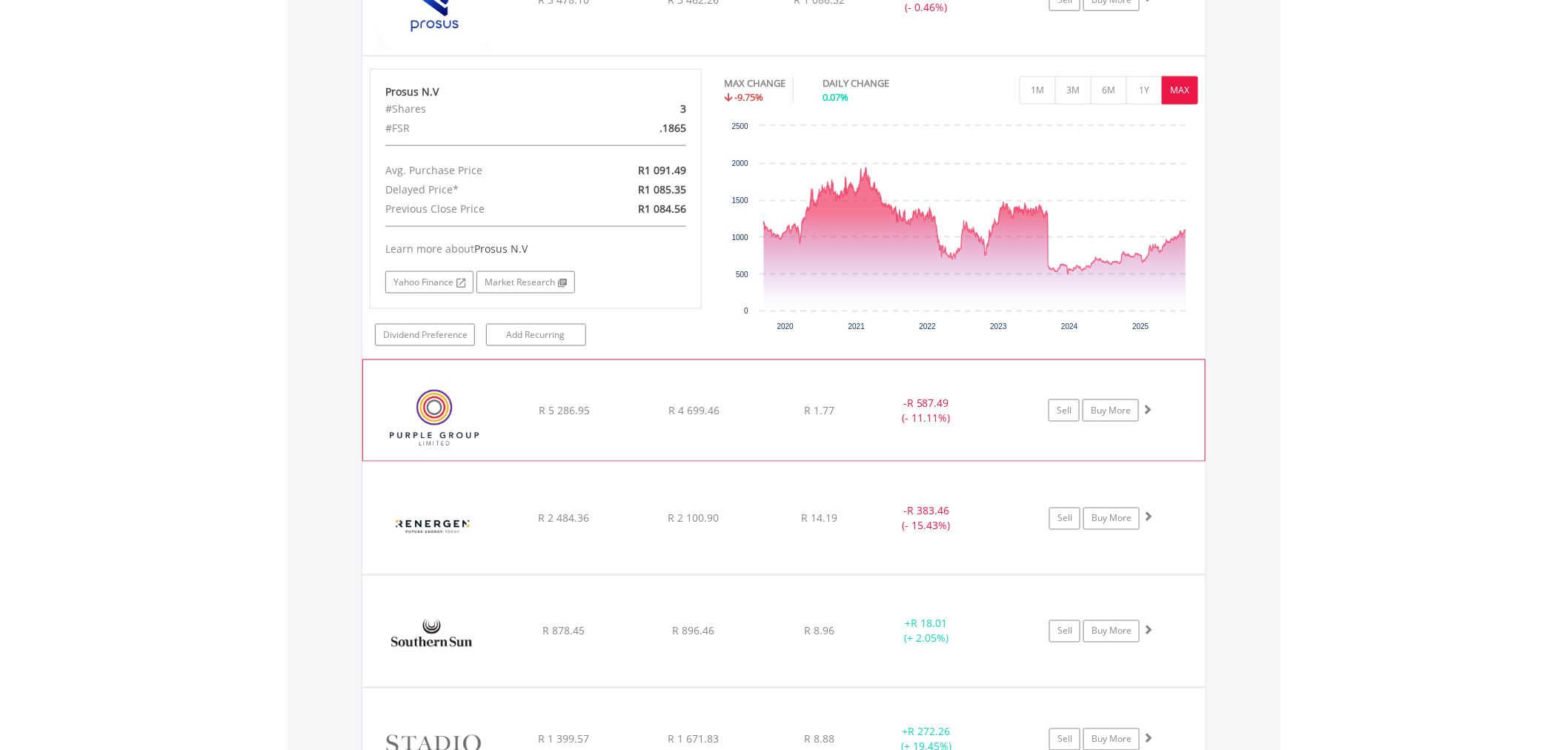
scroll to position [3017, 0]
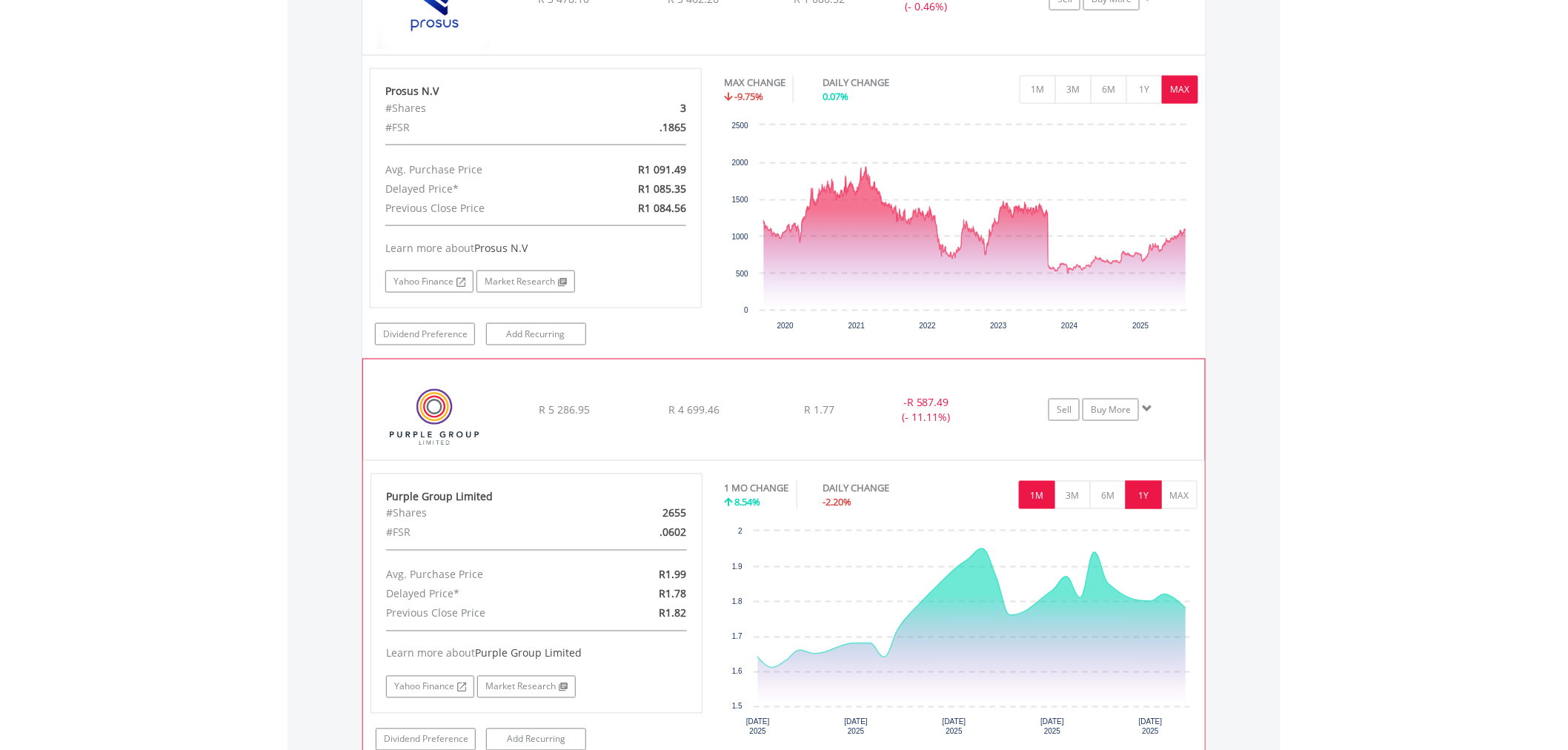
click at [1138, 499] on button "1Y" at bounding box center [1144, 495] width 36 height 28
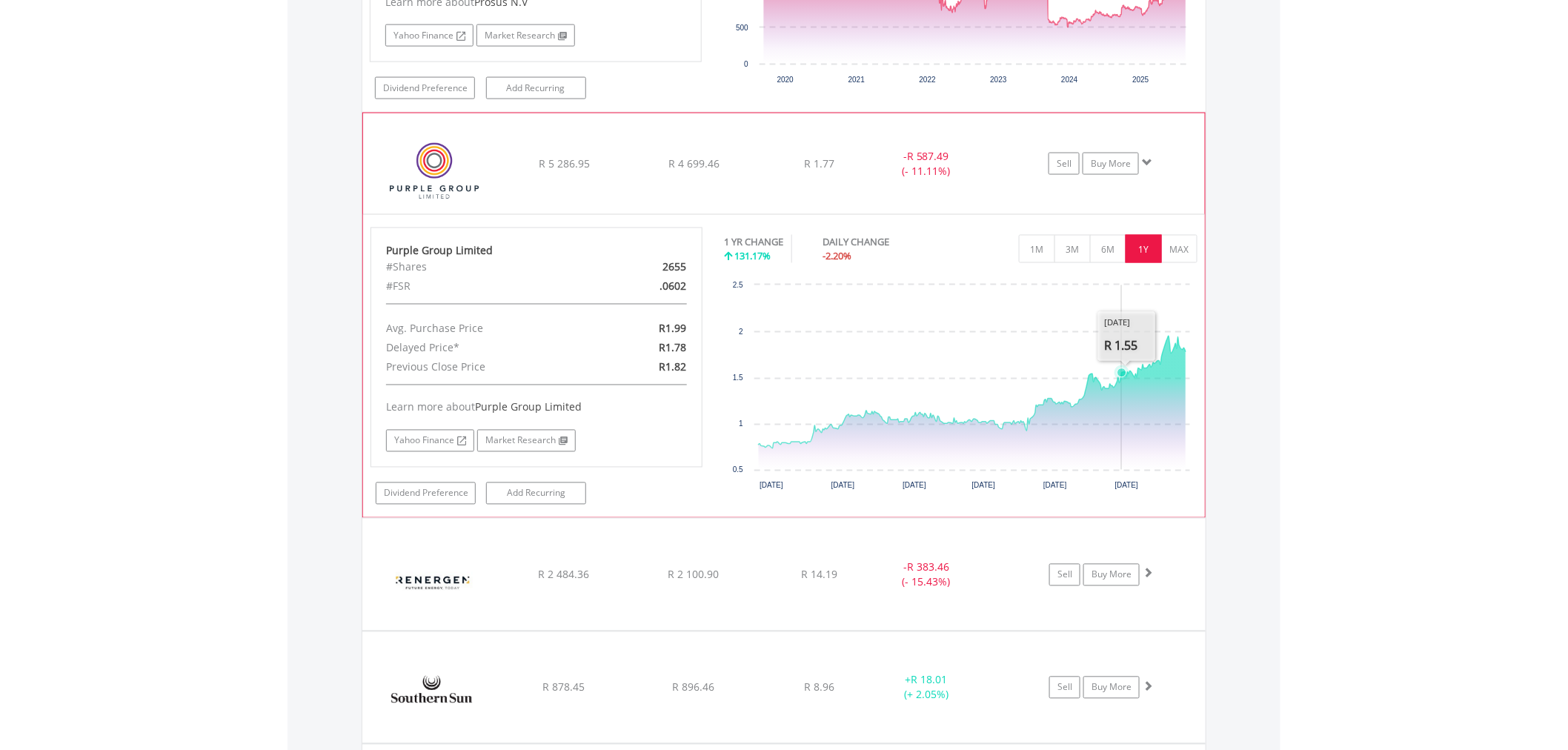
scroll to position [3264, 0]
click at [1030, 255] on button "1M" at bounding box center [1037, 248] width 36 height 28
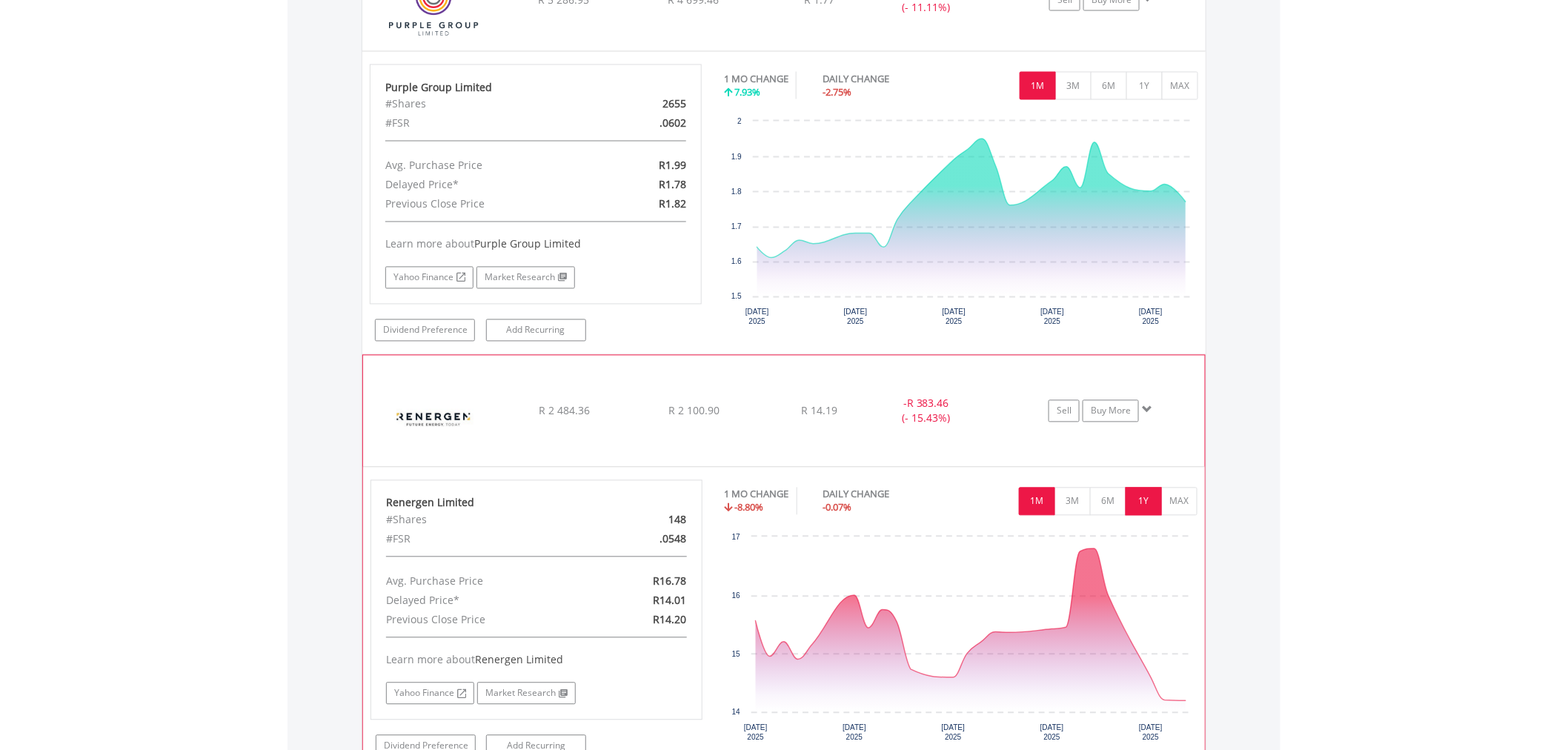
scroll to position [3428, 0]
click at [1142, 501] on button "1Y" at bounding box center [1144, 501] width 36 height 28
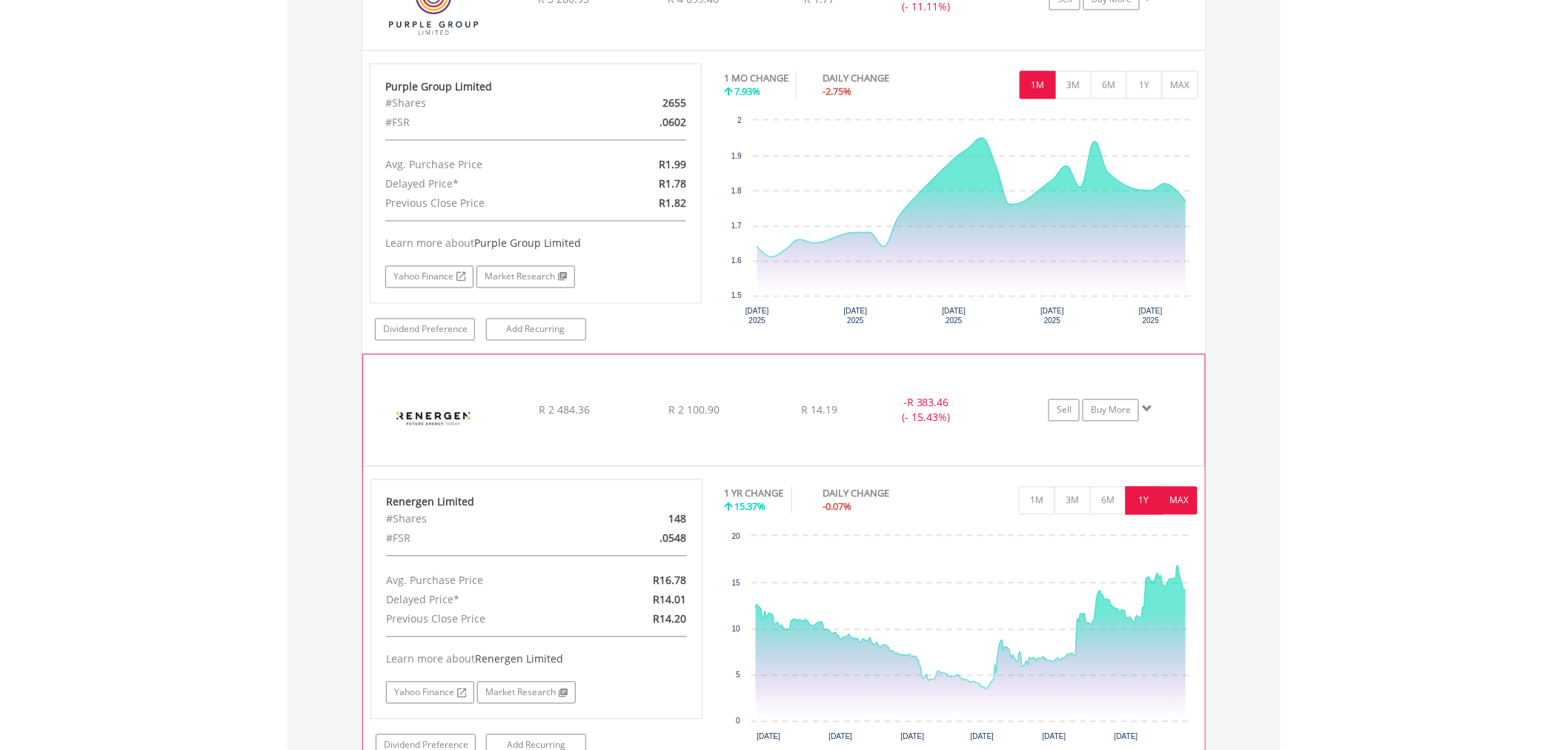
click at [1180, 502] on button "MAX" at bounding box center [1179, 501] width 36 height 28
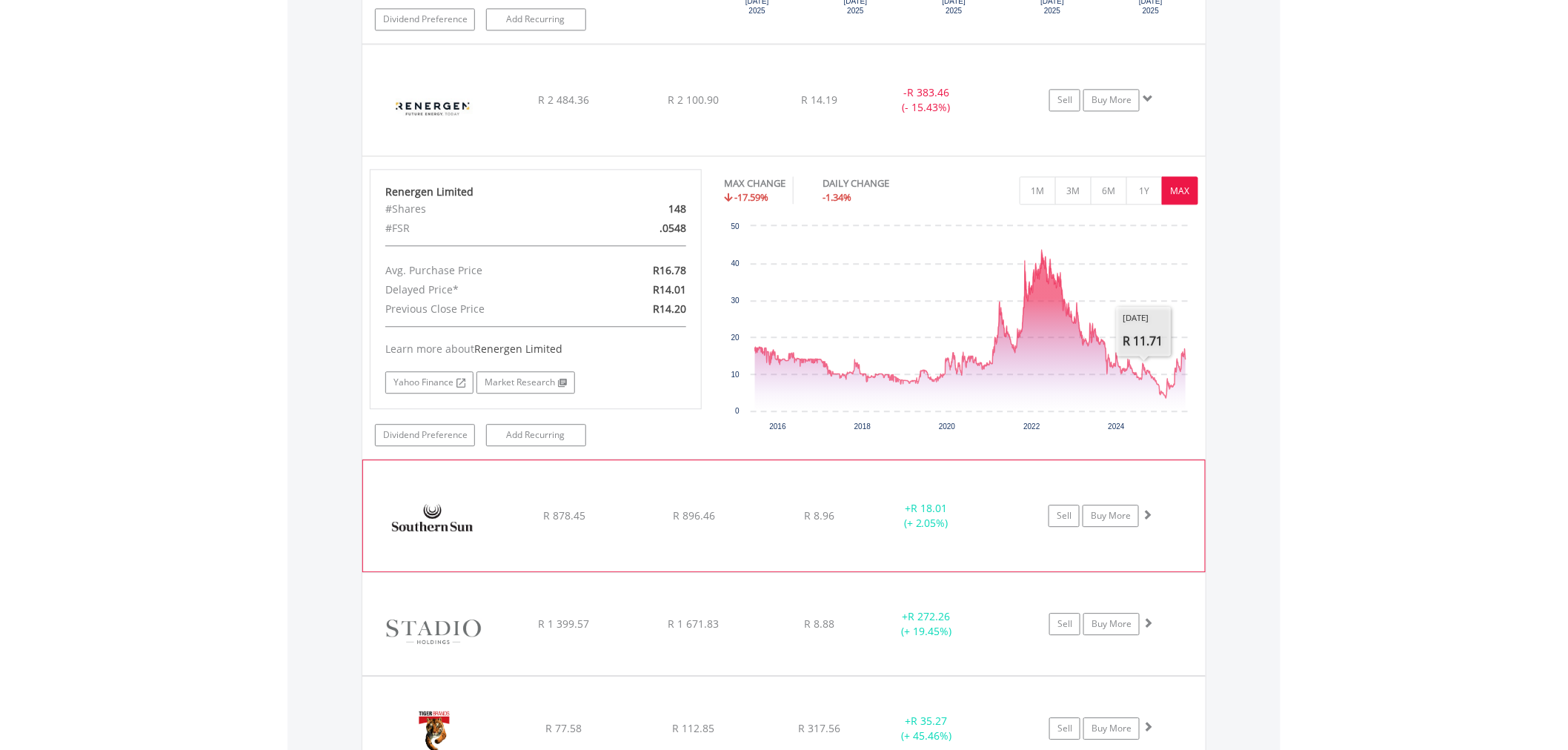
scroll to position [3744, 0]
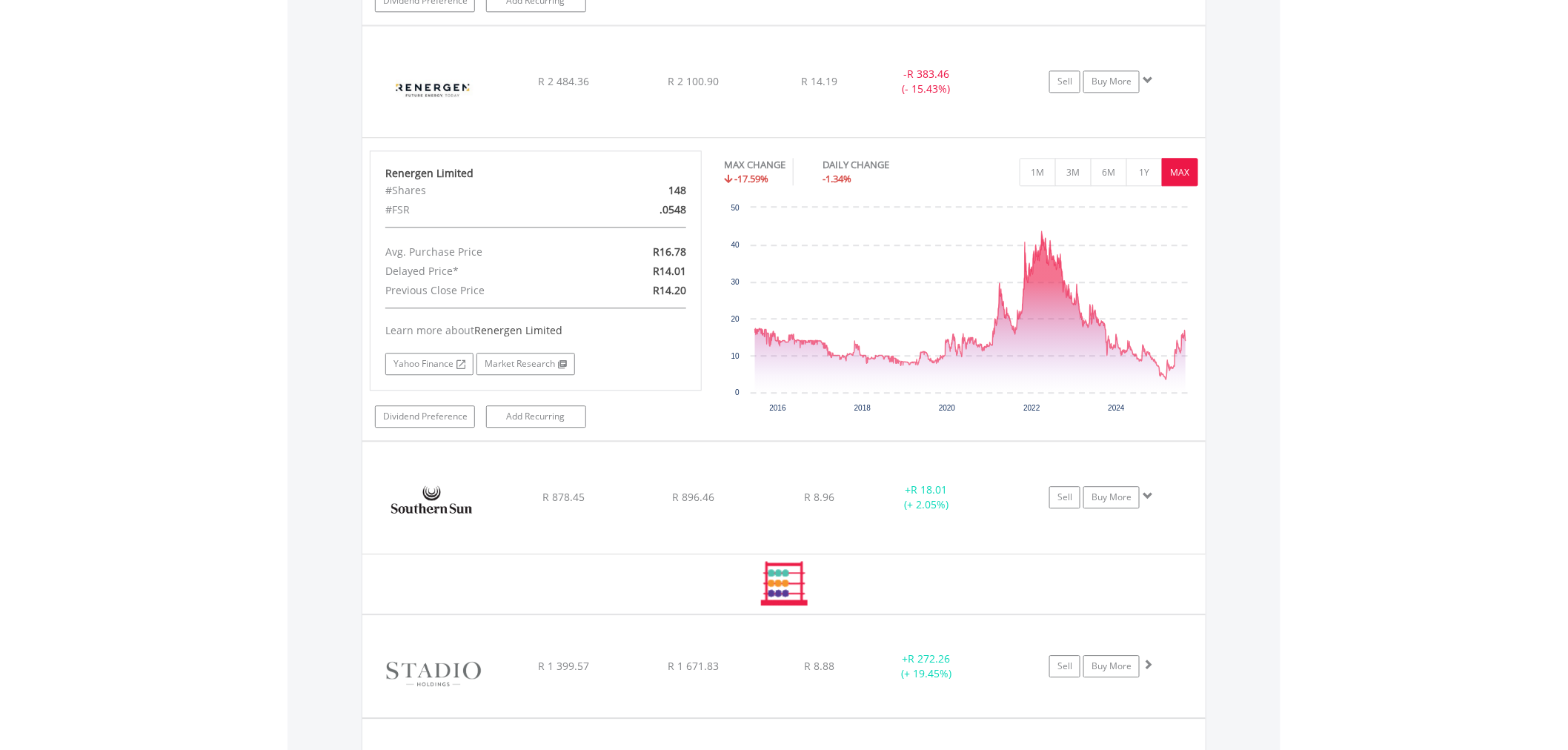
scroll to position [3758, 0]
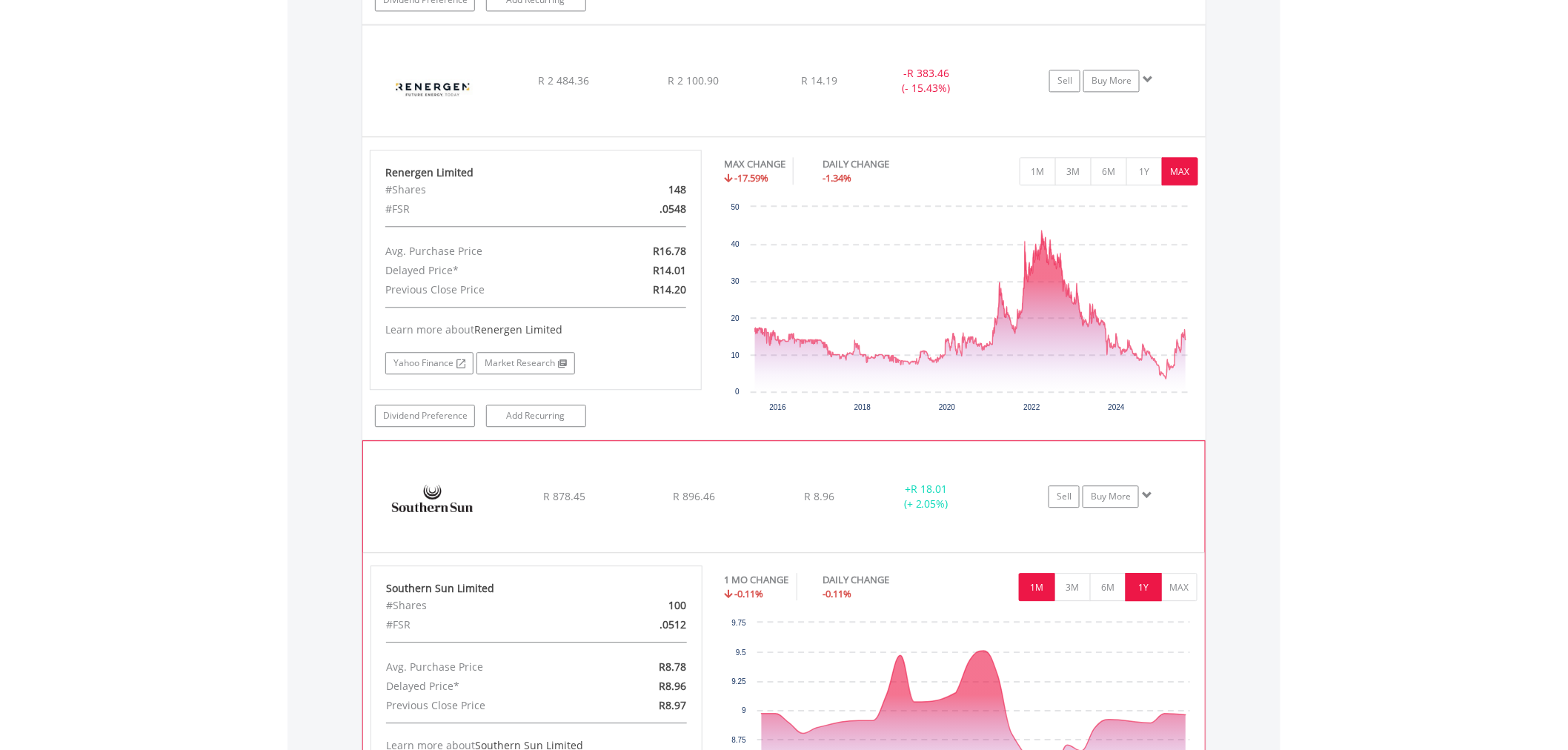
click at [1143, 593] on button "1Y" at bounding box center [1144, 586] width 36 height 28
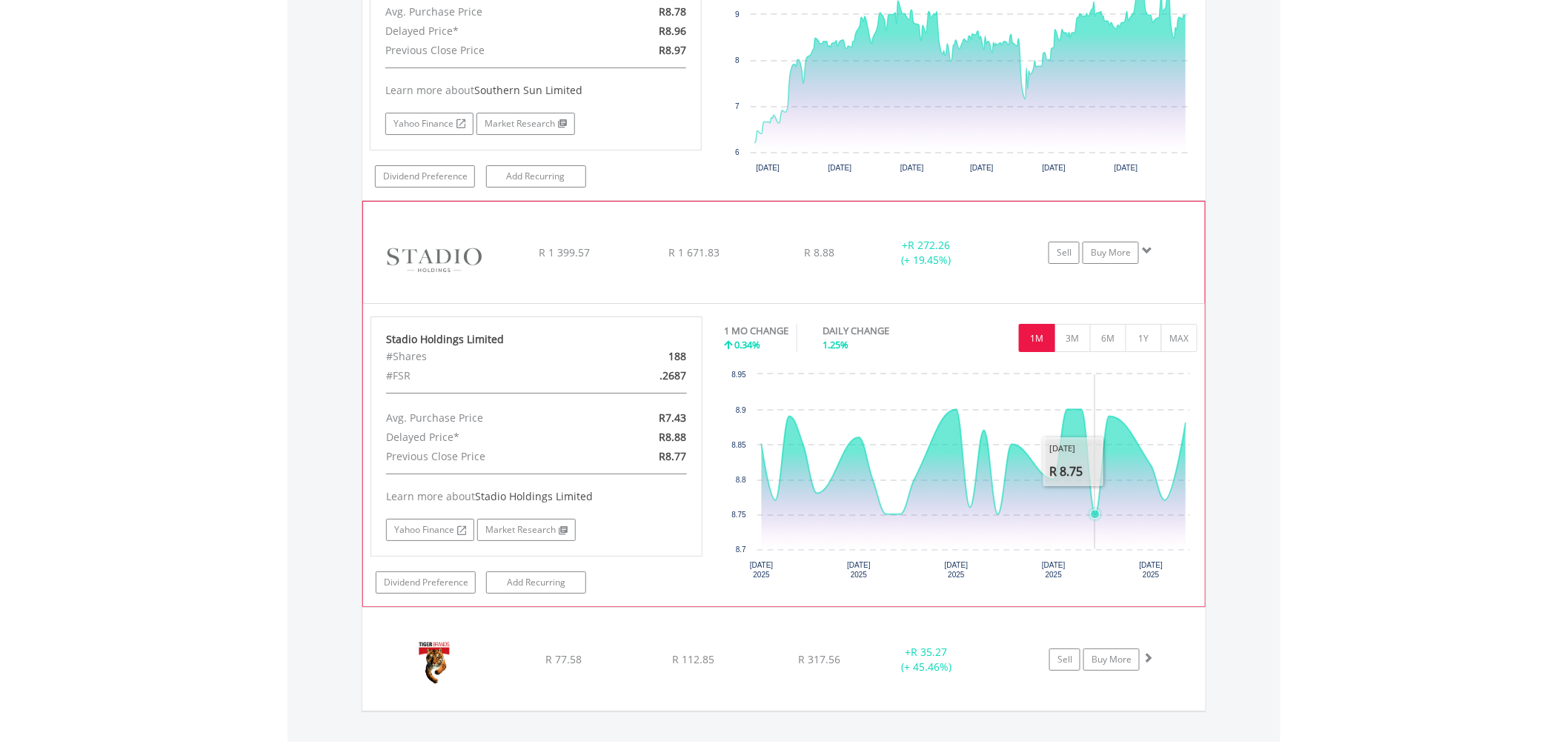
scroll to position [4414, 0]
click at [1150, 342] on button "1Y" at bounding box center [1144, 337] width 36 height 28
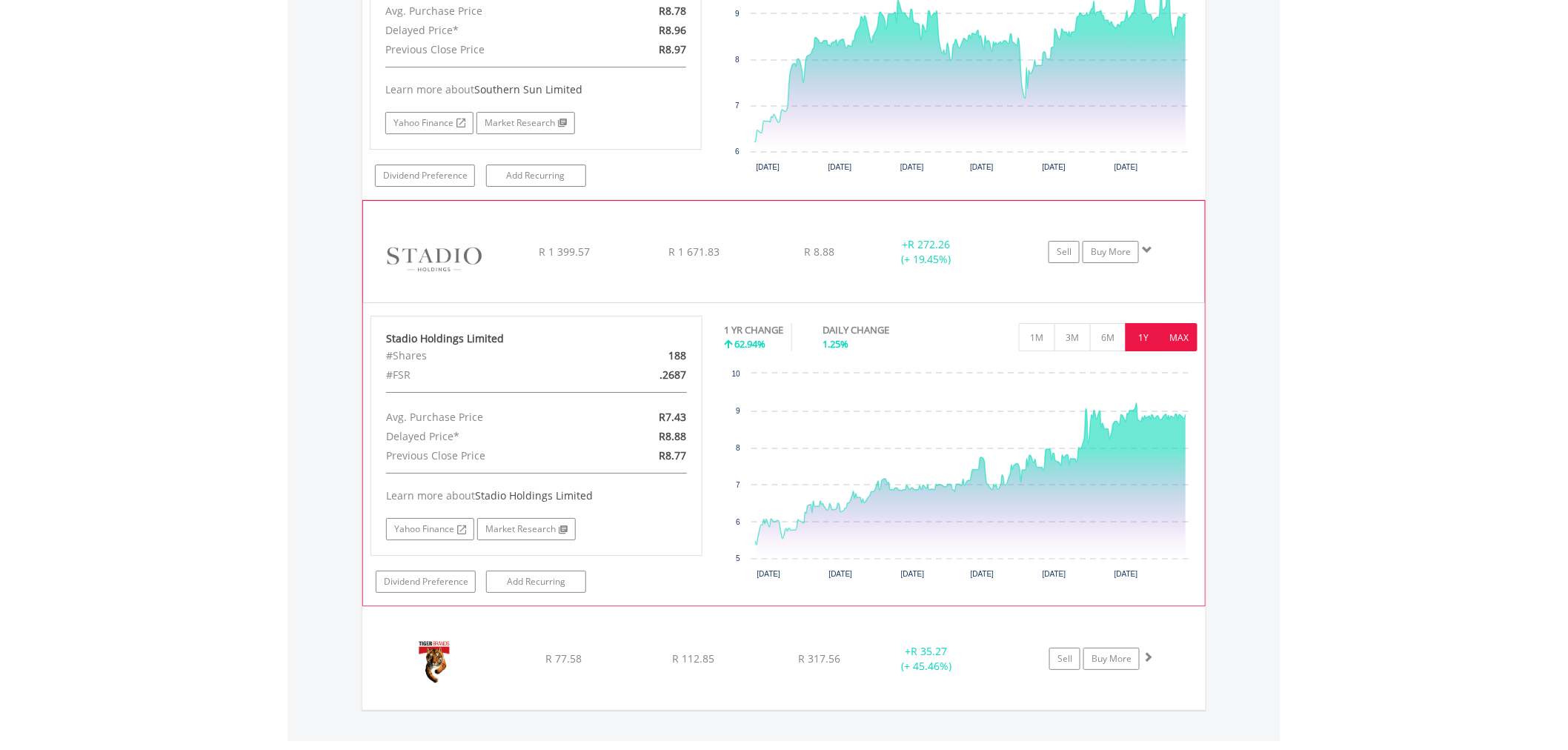
click at [1173, 335] on button "MAX" at bounding box center [1179, 337] width 36 height 28
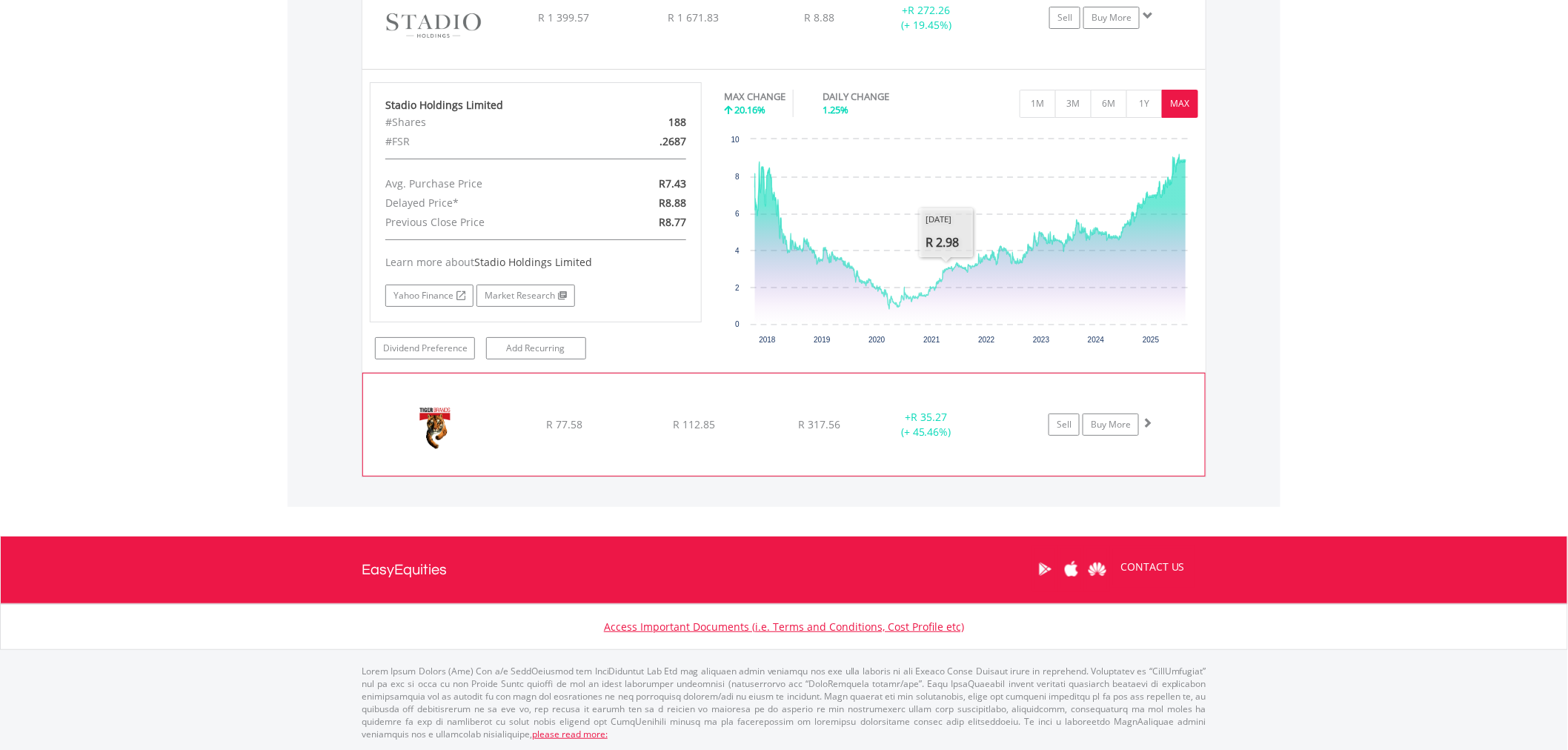
scroll to position [4655, 0]
